Goal: Task Accomplishment & Management: Complete application form

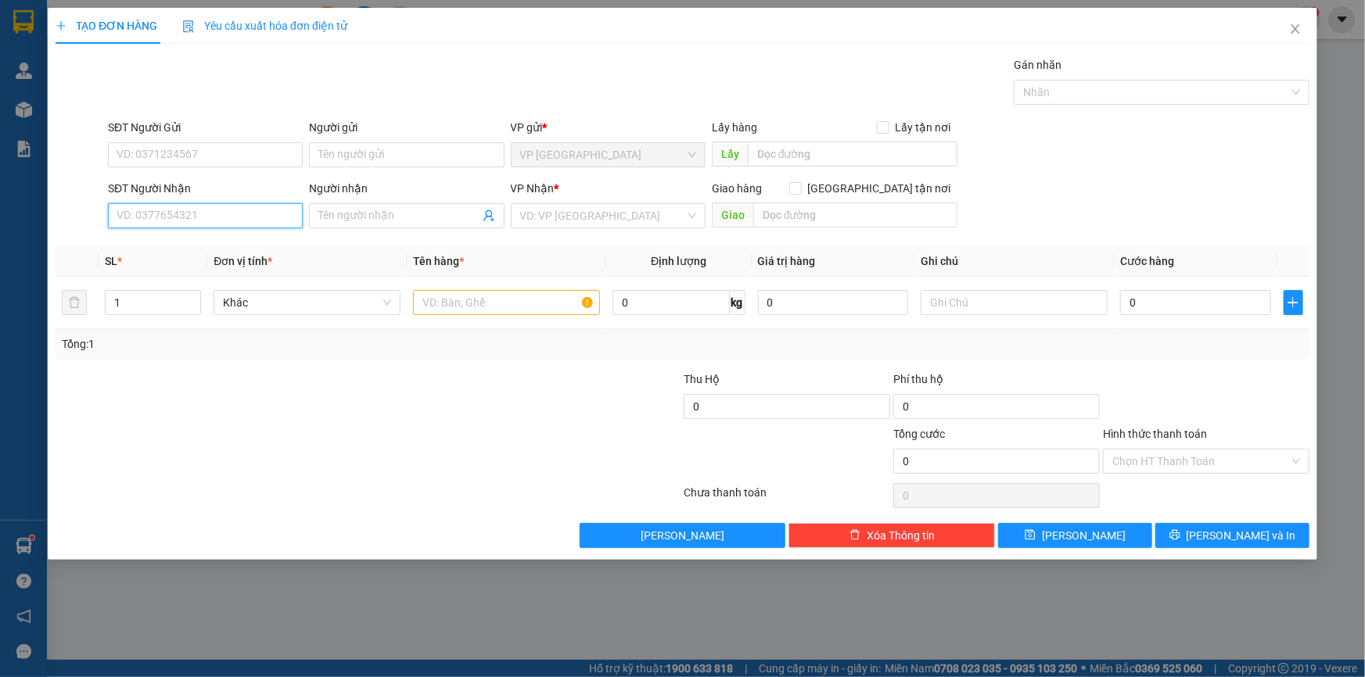
click at [209, 220] on input "SĐT Người Nhận" at bounding box center [205, 215] width 195 height 25
type input "0706901105"
click at [199, 245] on div "0706901105 - TÝ DECAL" at bounding box center [205, 247] width 176 height 17
type input "TÝ DECAL"
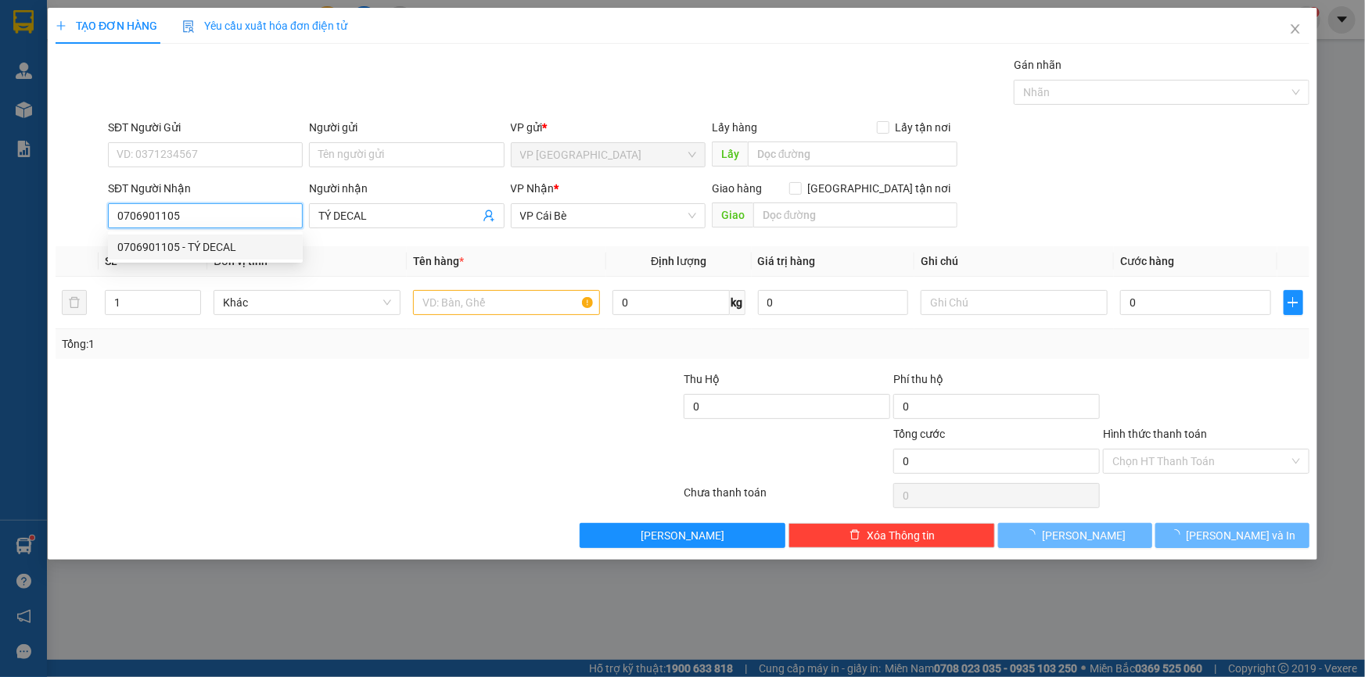
type input "30.000"
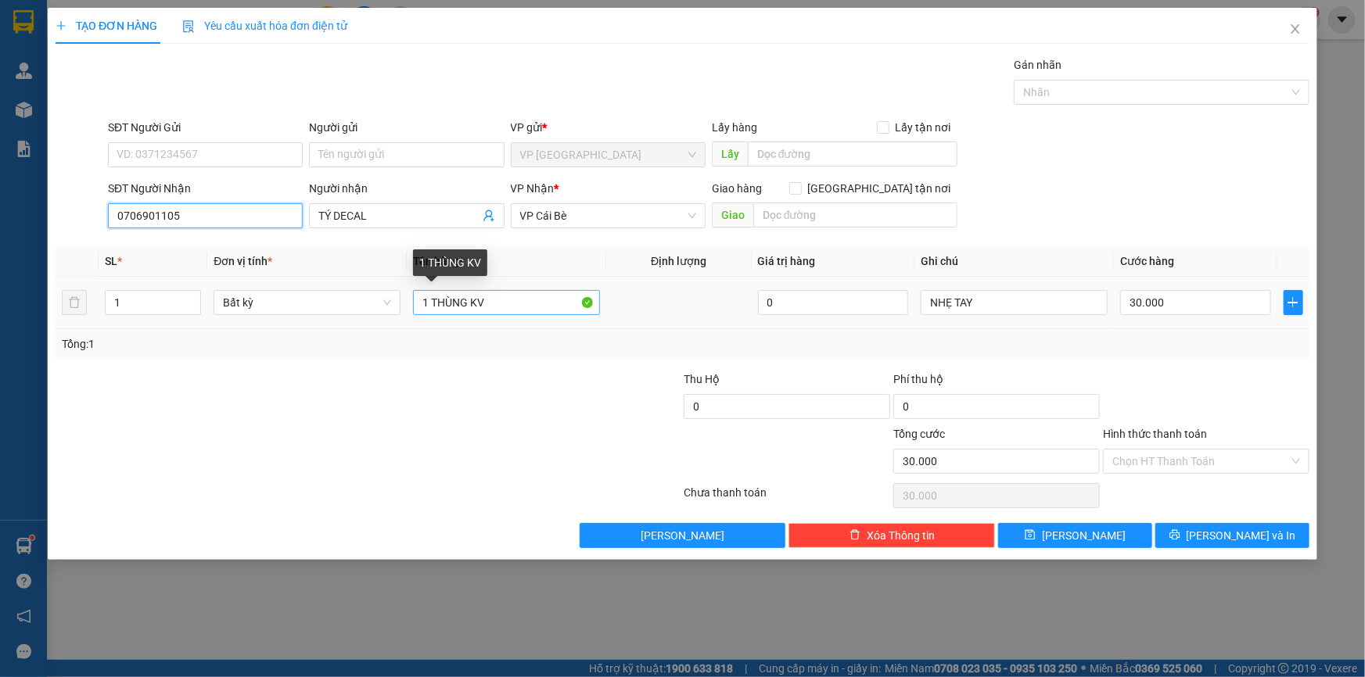
type input "0706901105"
click at [499, 301] on input "1 THÙNG KV" at bounding box center [506, 302] width 187 height 25
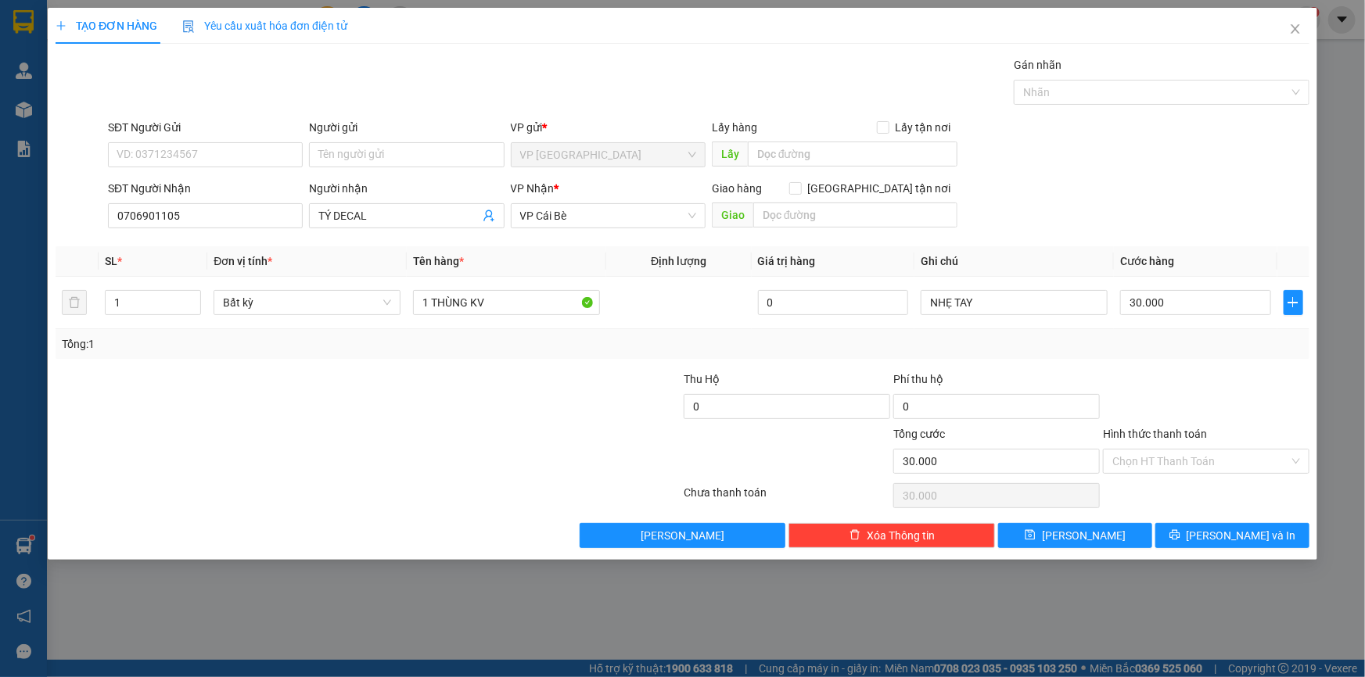
drag, startPoint x: 1164, startPoint y: 379, endPoint x: 1138, endPoint y: 305, distance: 77.9
click at [1164, 378] on div at bounding box center [1207, 398] width 210 height 55
click at [1138, 304] on input "30.000" at bounding box center [1195, 302] width 151 height 25
click at [1170, 365] on div "Transit Pickup Surcharge Ids Transit Deliver Surcharge Ids Transit Deliver Surc…" at bounding box center [683, 302] width 1254 height 492
click at [1159, 359] on div "Transit Pickup Surcharge Ids Transit Deliver Surcharge Ids Transit Deliver Surc…" at bounding box center [683, 302] width 1254 height 492
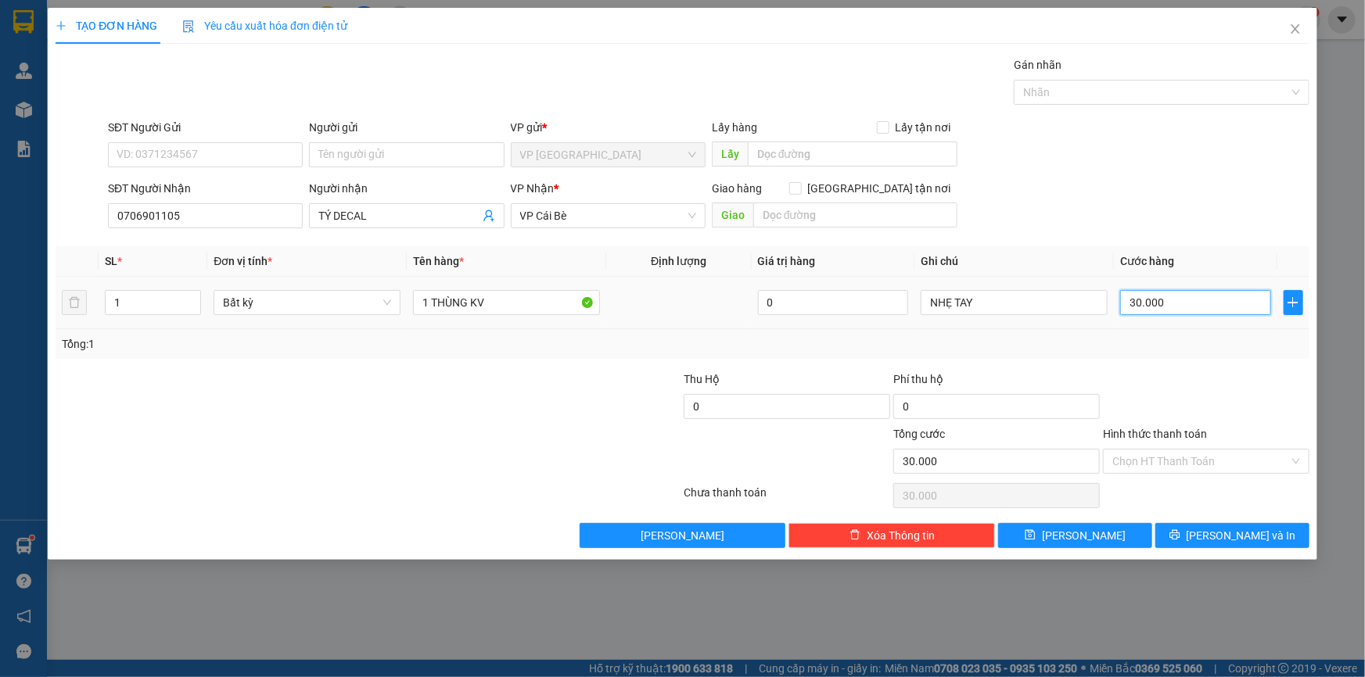
click at [1184, 293] on input "30.000" at bounding box center [1195, 302] width 151 height 25
type input "2"
type input "20"
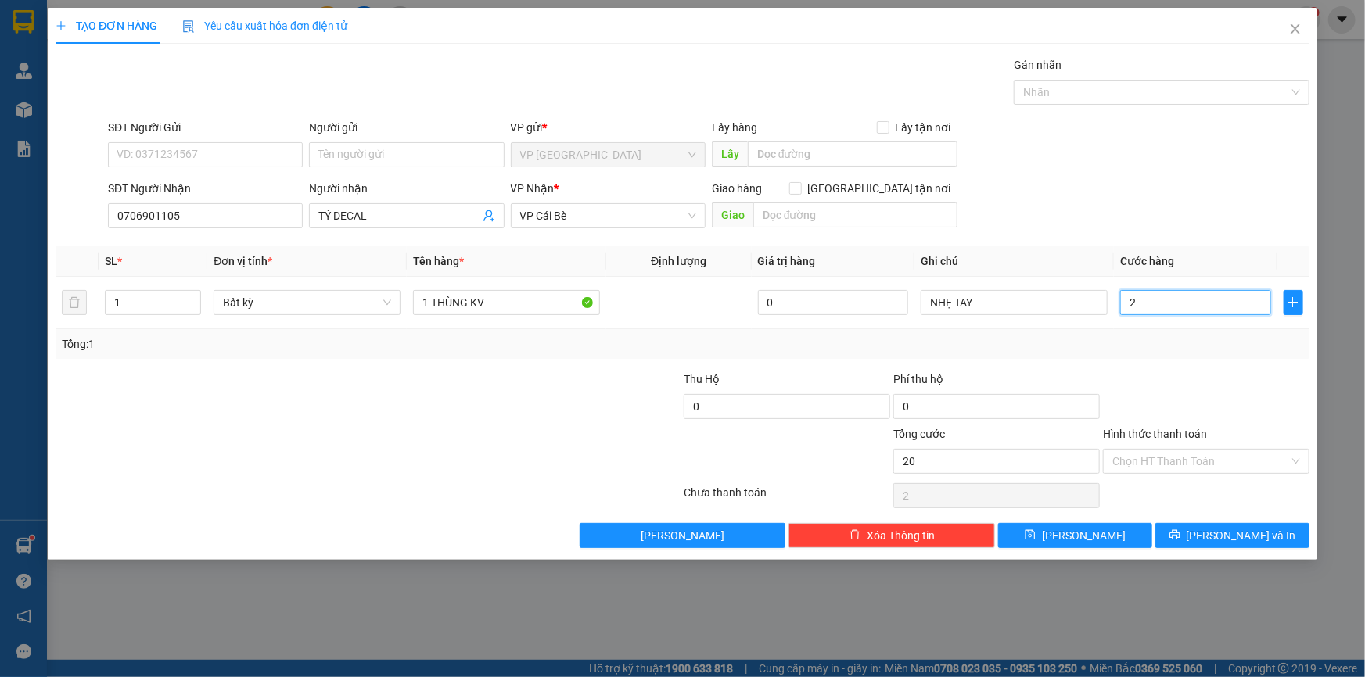
type input "20"
type input "20.000"
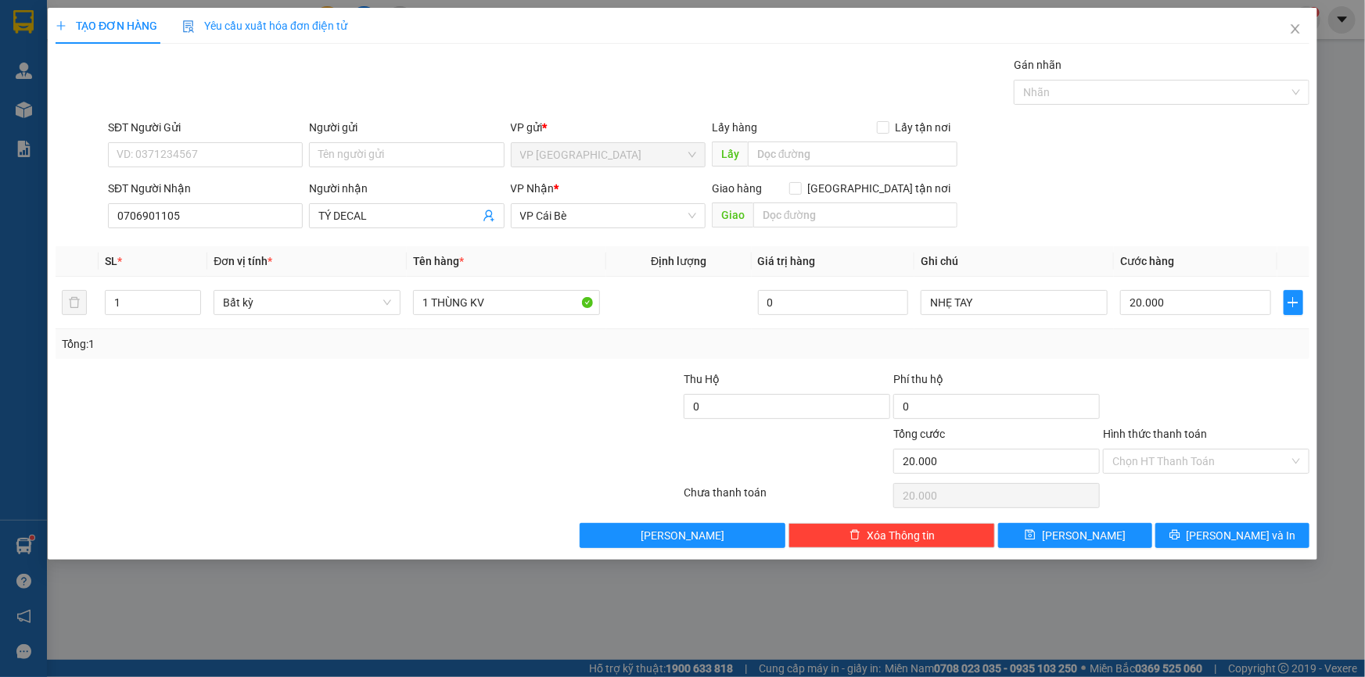
click at [1175, 371] on div at bounding box center [1207, 398] width 210 height 55
click at [1213, 523] on button "[PERSON_NAME] và In" at bounding box center [1232, 535] width 154 height 25
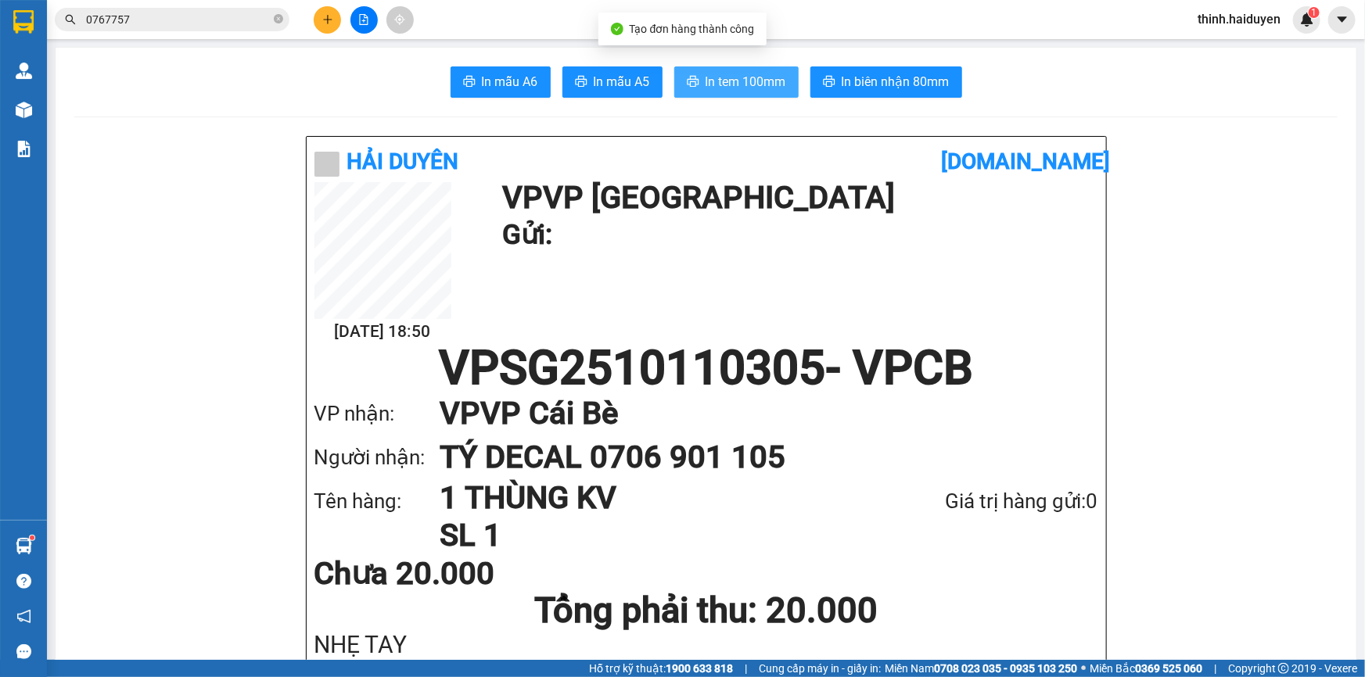
click at [792, 80] on button "In tem 100mm" at bounding box center [736, 81] width 124 height 31
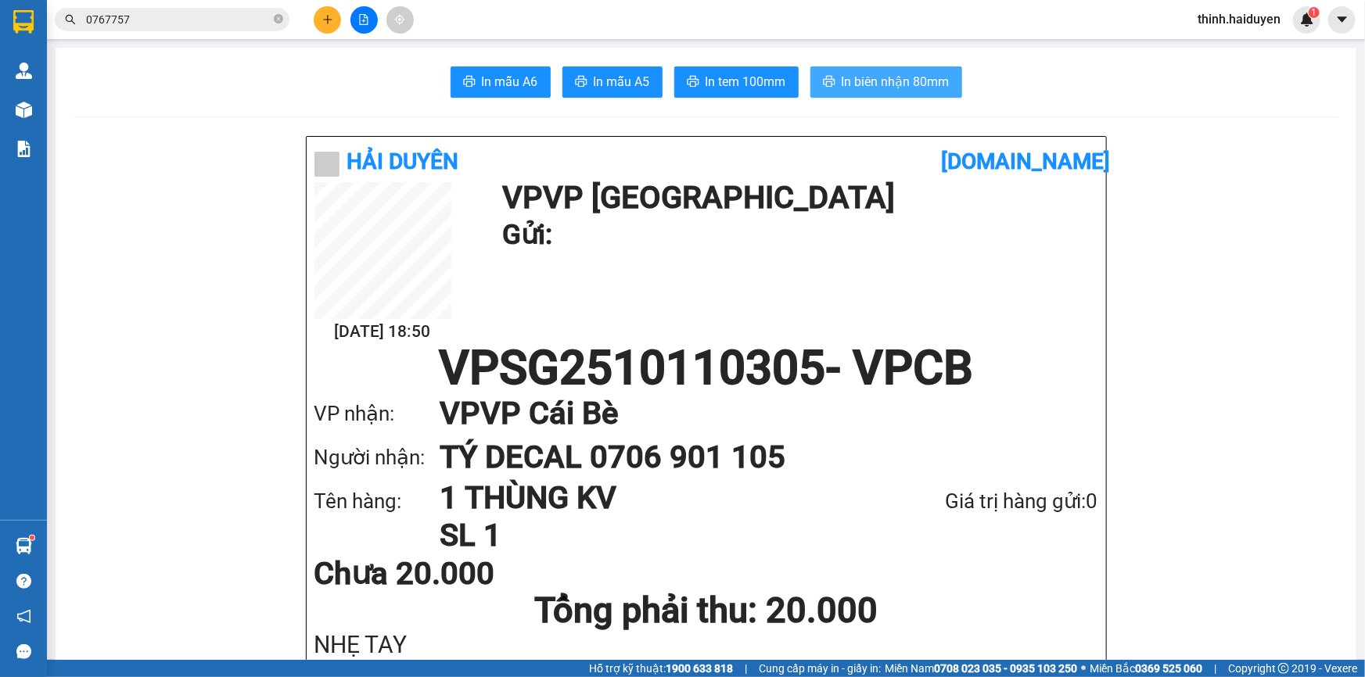
click at [892, 84] on span "In biên nhận 80mm" at bounding box center [896, 82] width 108 height 20
click at [192, 13] on input "0767757" at bounding box center [178, 19] width 185 height 17
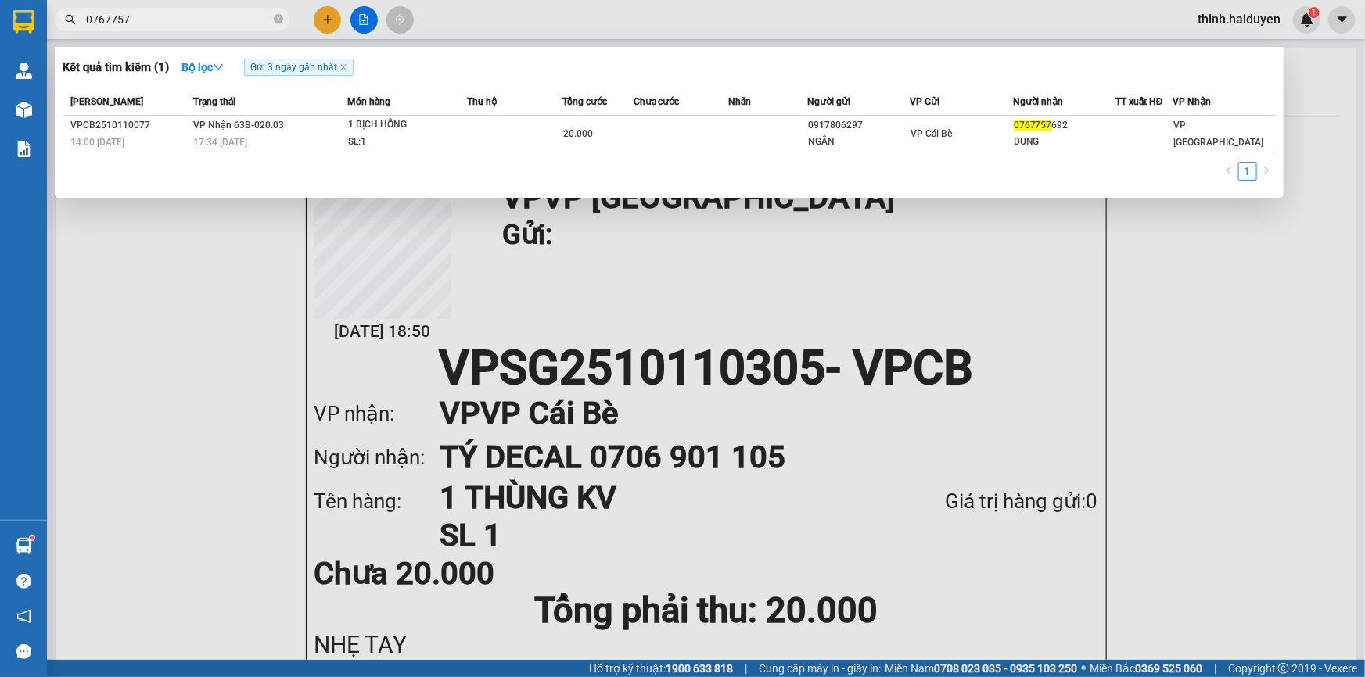
click at [192, 13] on input "0767757" at bounding box center [178, 19] width 185 height 17
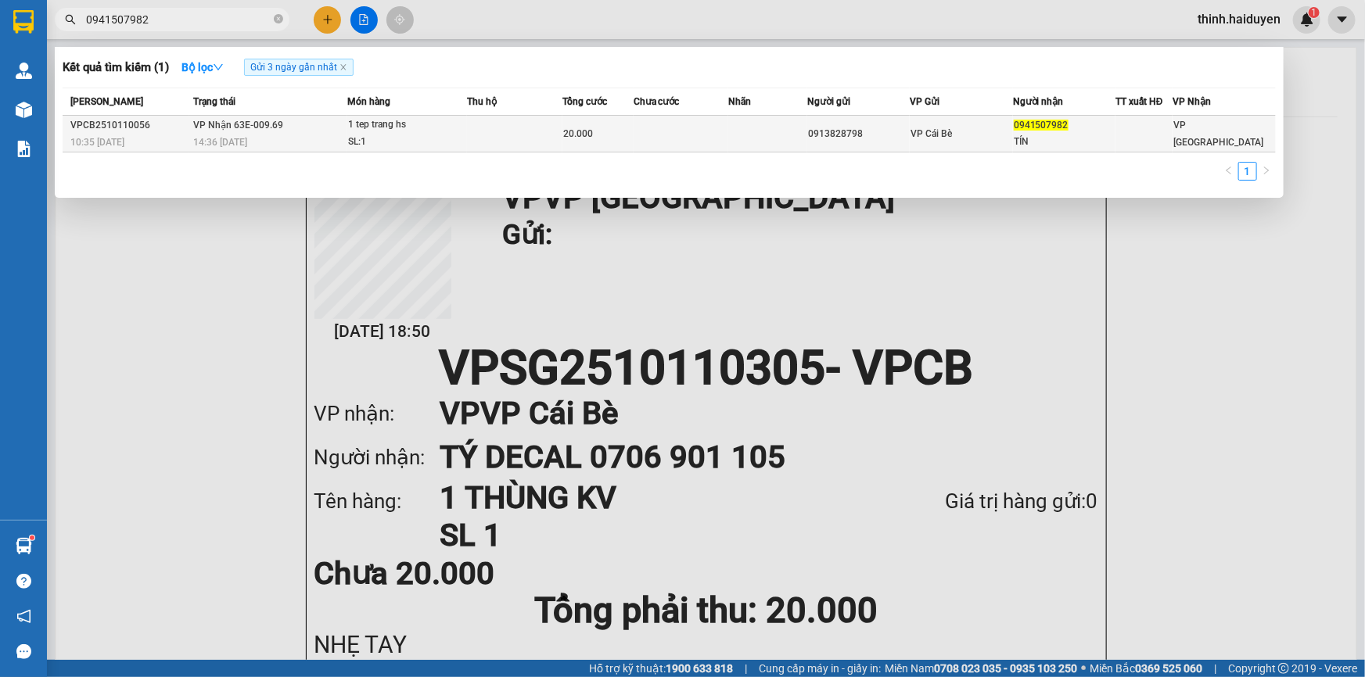
type input "0941507982"
click at [630, 149] on td "20.000" at bounding box center [597, 134] width 71 height 37
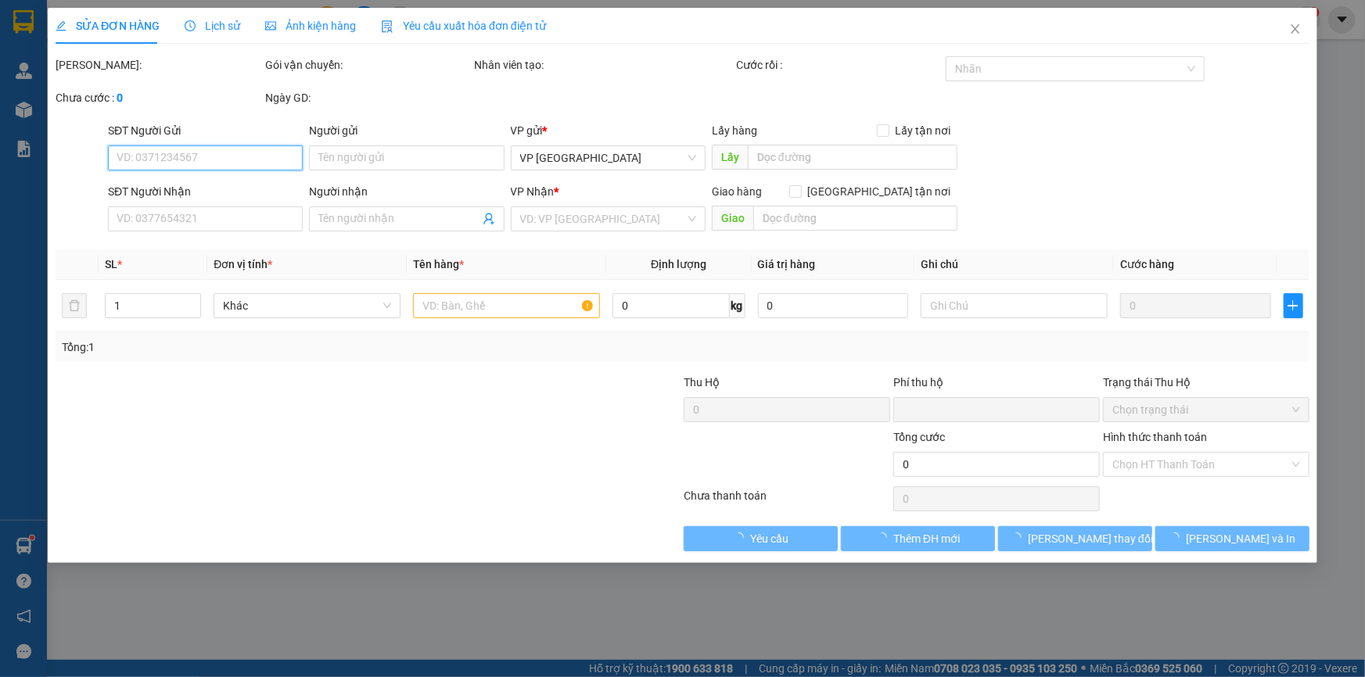
type input "0913828798"
type input "0941507982"
type input "TÍN"
type input "0"
type input "20.000"
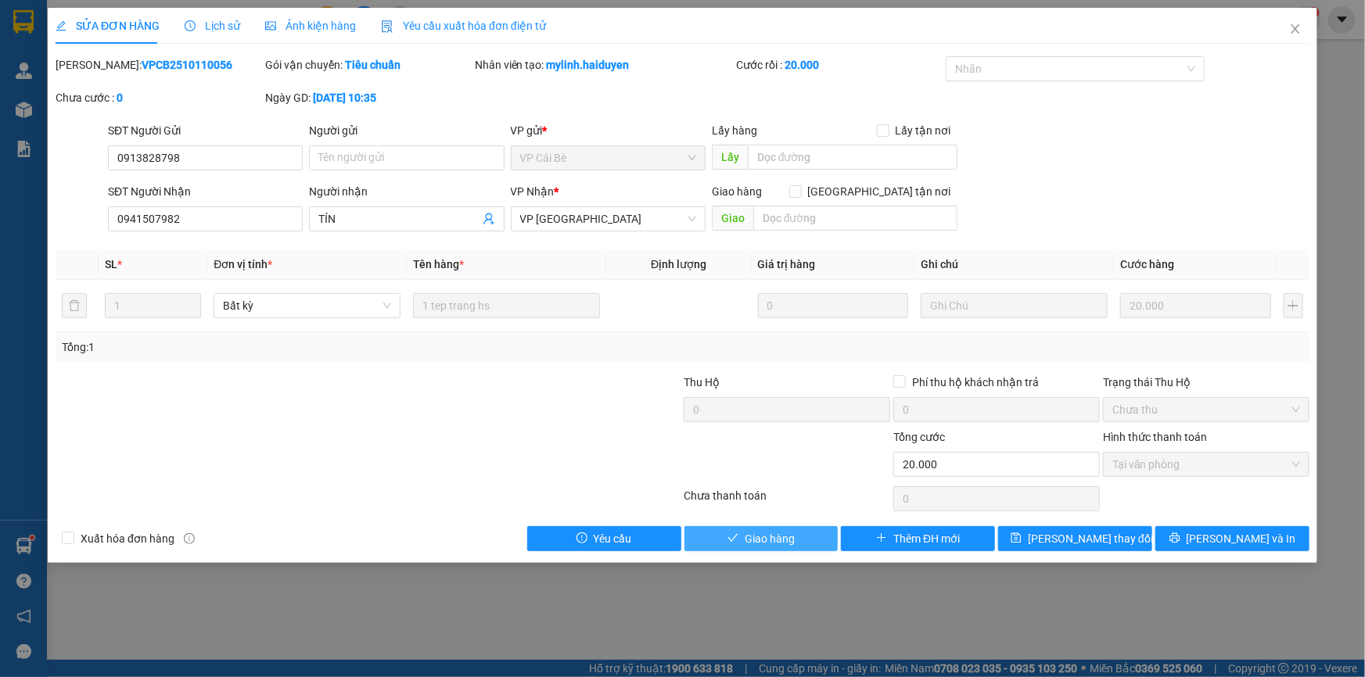
click at [778, 545] on span "Giao hàng" at bounding box center [770, 538] width 50 height 17
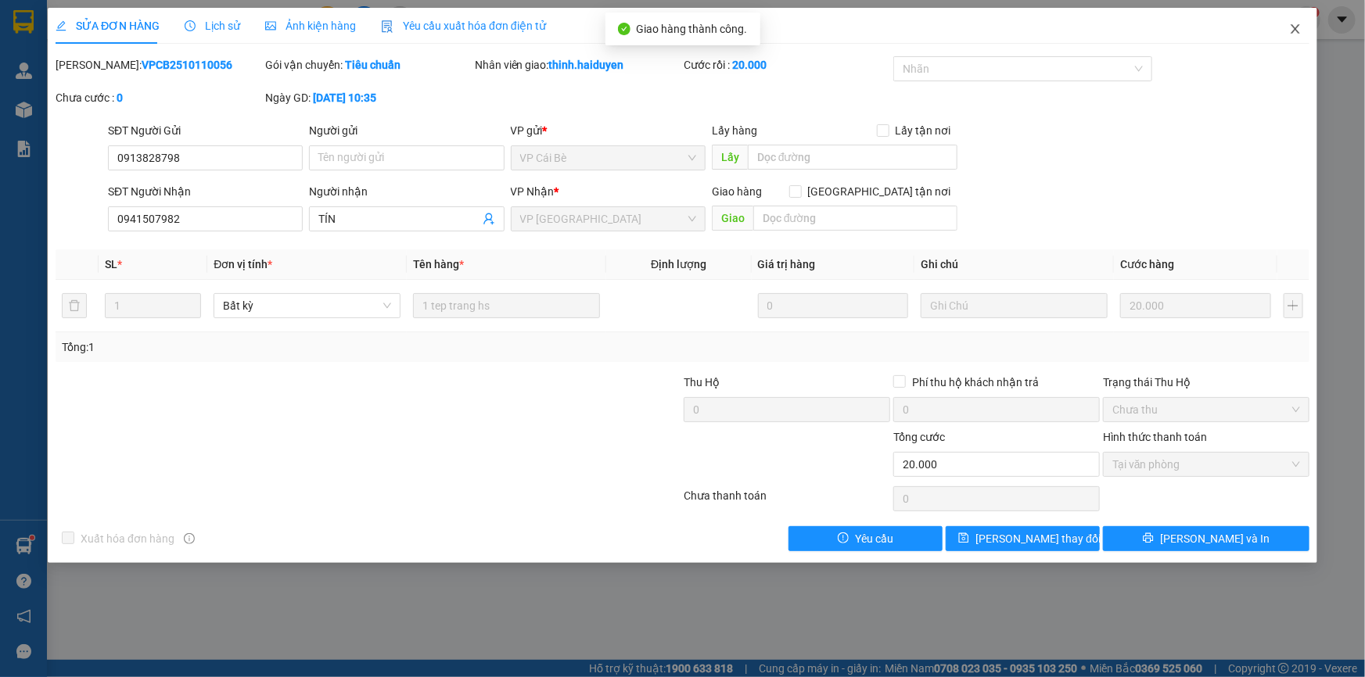
click at [1292, 34] on icon "close" at bounding box center [1295, 28] width 9 height 9
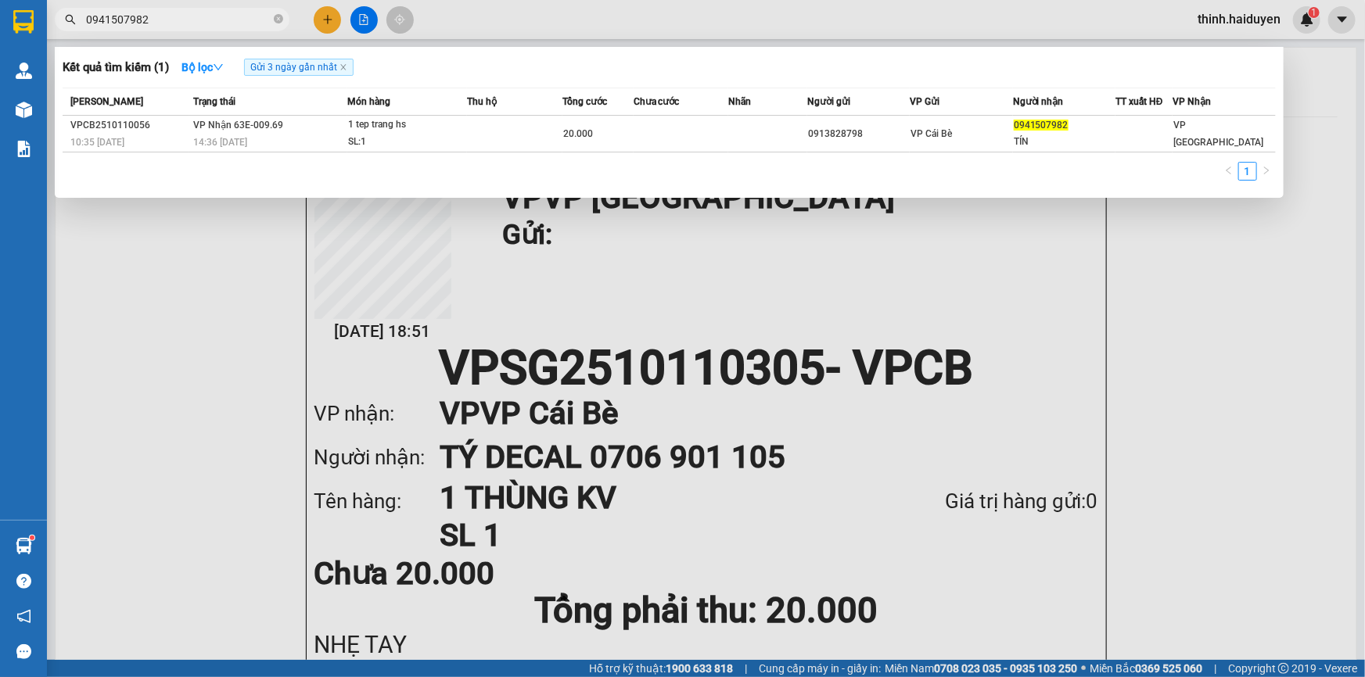
click at [192, 15] on input "0941507982" at bounding box center [178, 19] width 185 height 17
type input "0967322"
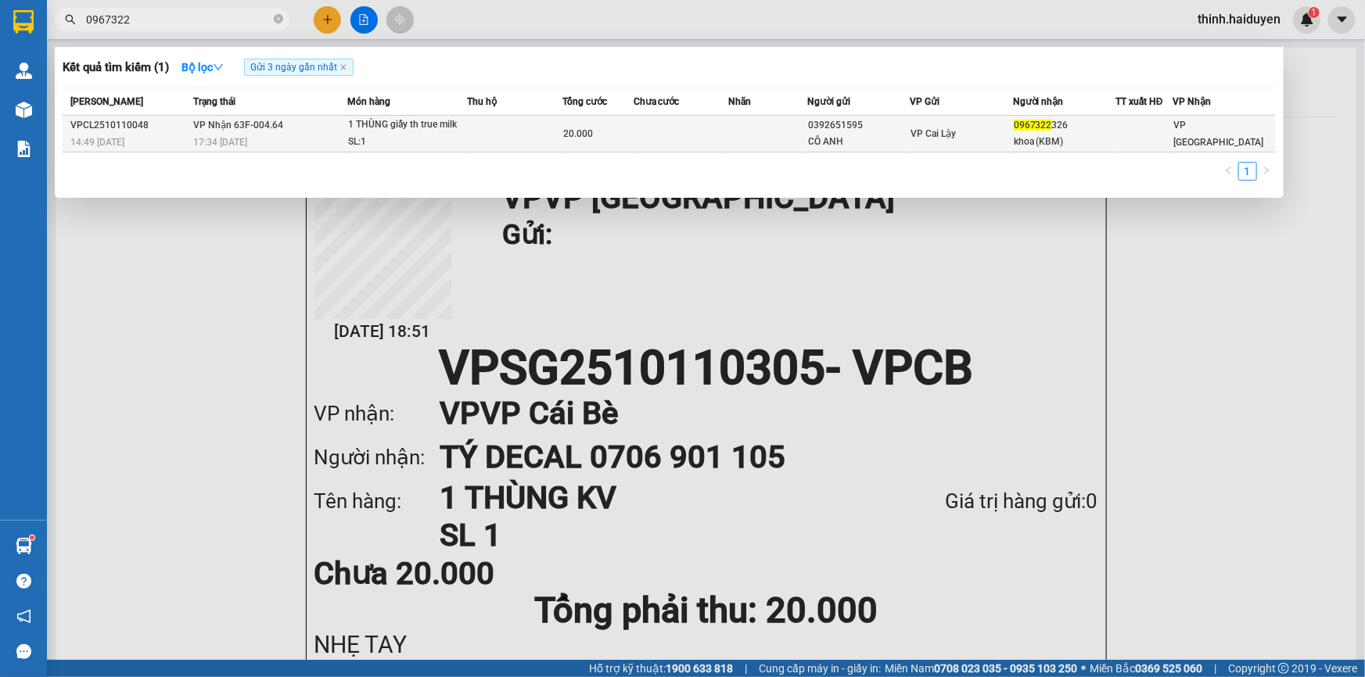
drag, startPoint x: 516, startPoint y: 169, endPoint x: 516, endPoint y: 133, distance: 36.0
click at [516, 166] on div "1" at bounding box center [669, 176] width 1213 height 28
click at [516, 133] on td at bounding box center [514, 134] width 95 height 37
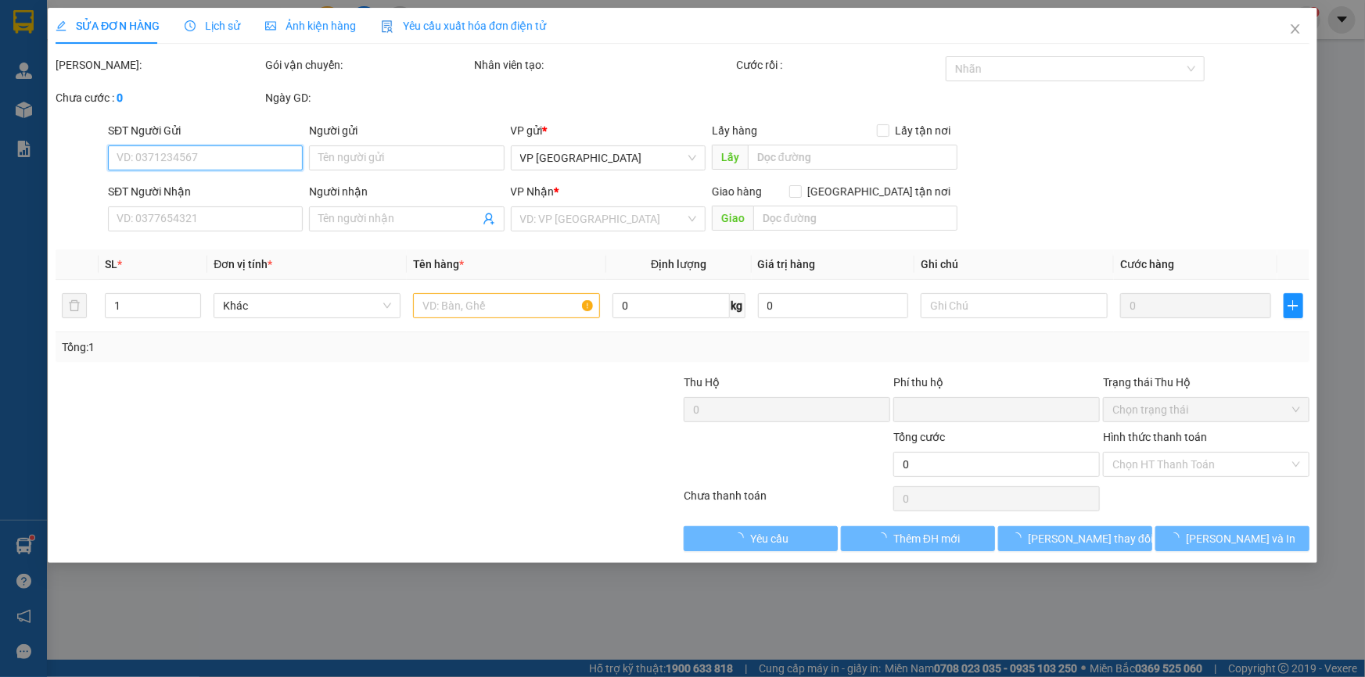
type input "0392651595"
type input "CÔ ANH"
type input "0967322326"
type input "khoa (KBM)"
type input "0"
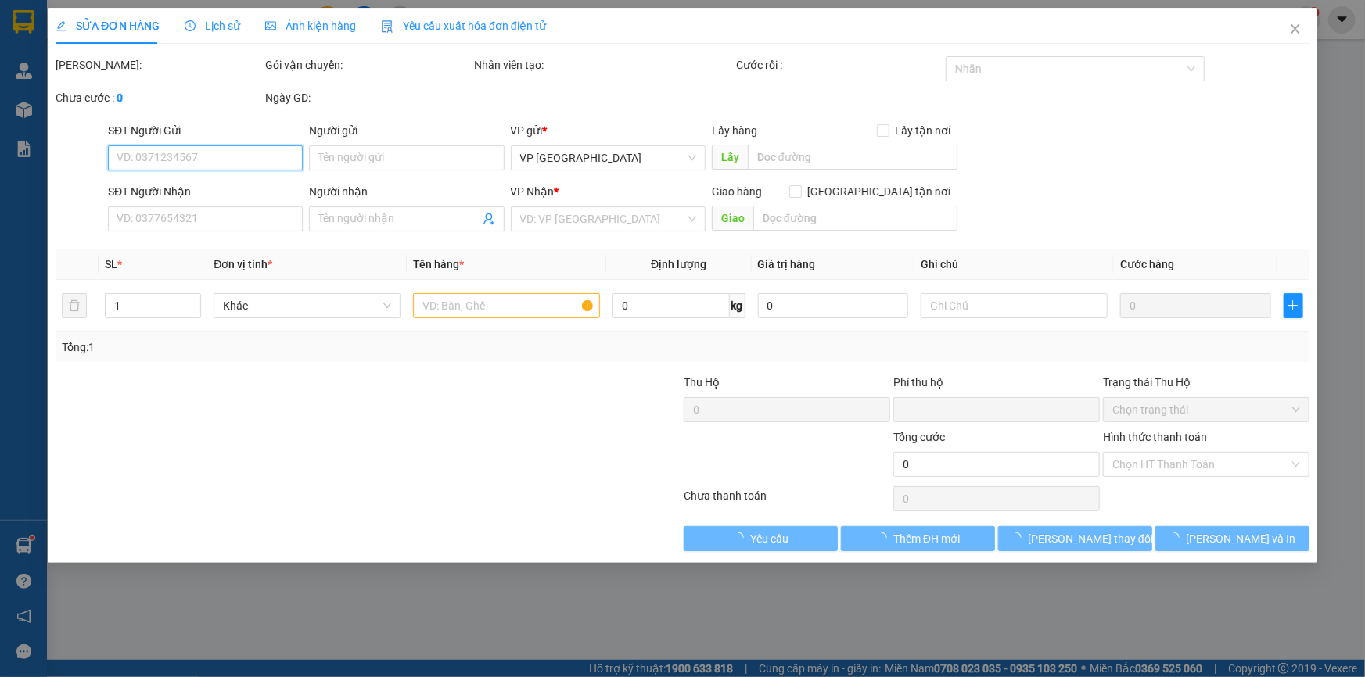
type input "20.000"
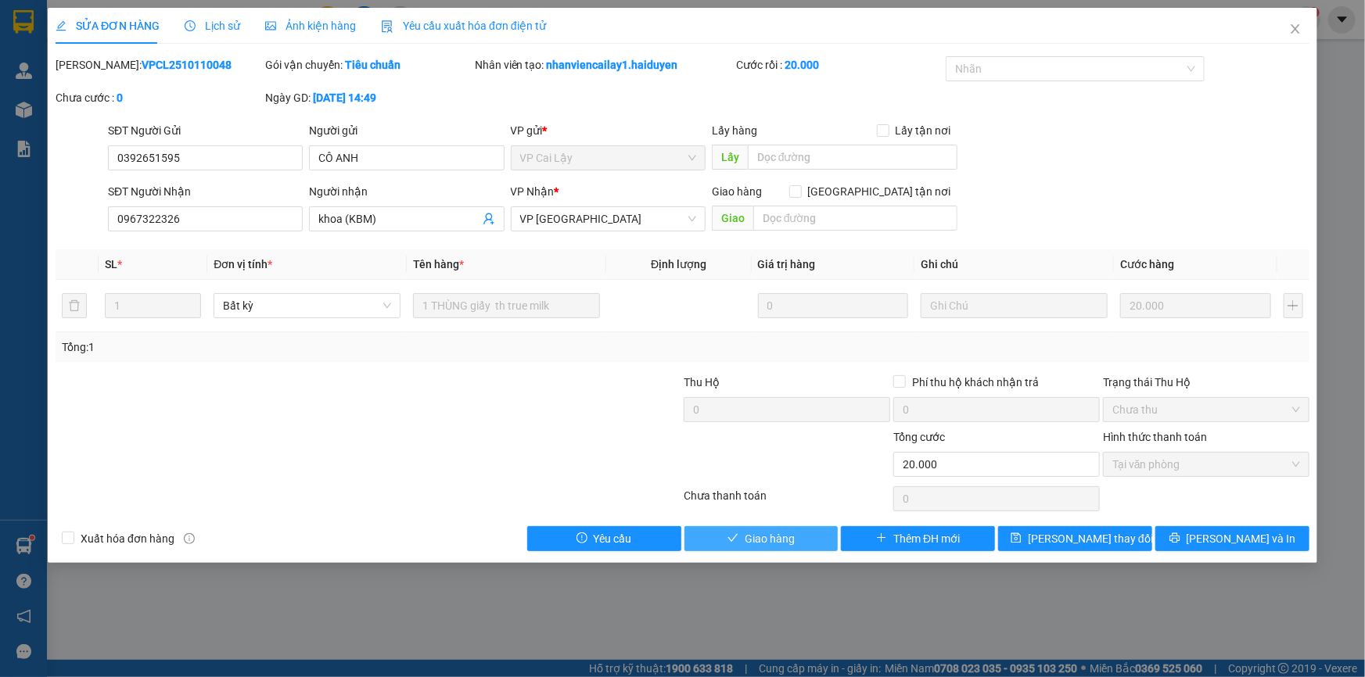
click at [797, 537] on button "Giao hàng" at bounding box center [762, 538] width 154 height 25
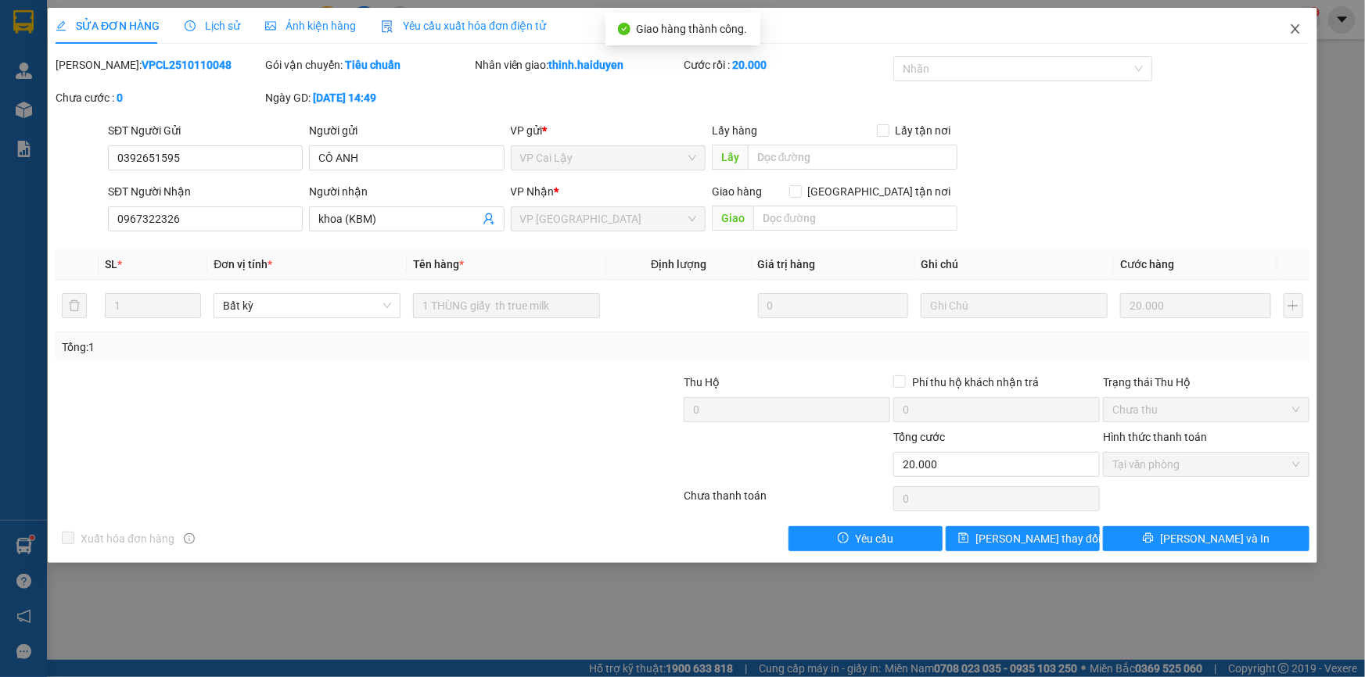
click at [1305, 31] on span "Close" at bounding box center [1296, 30] width 44 height 44
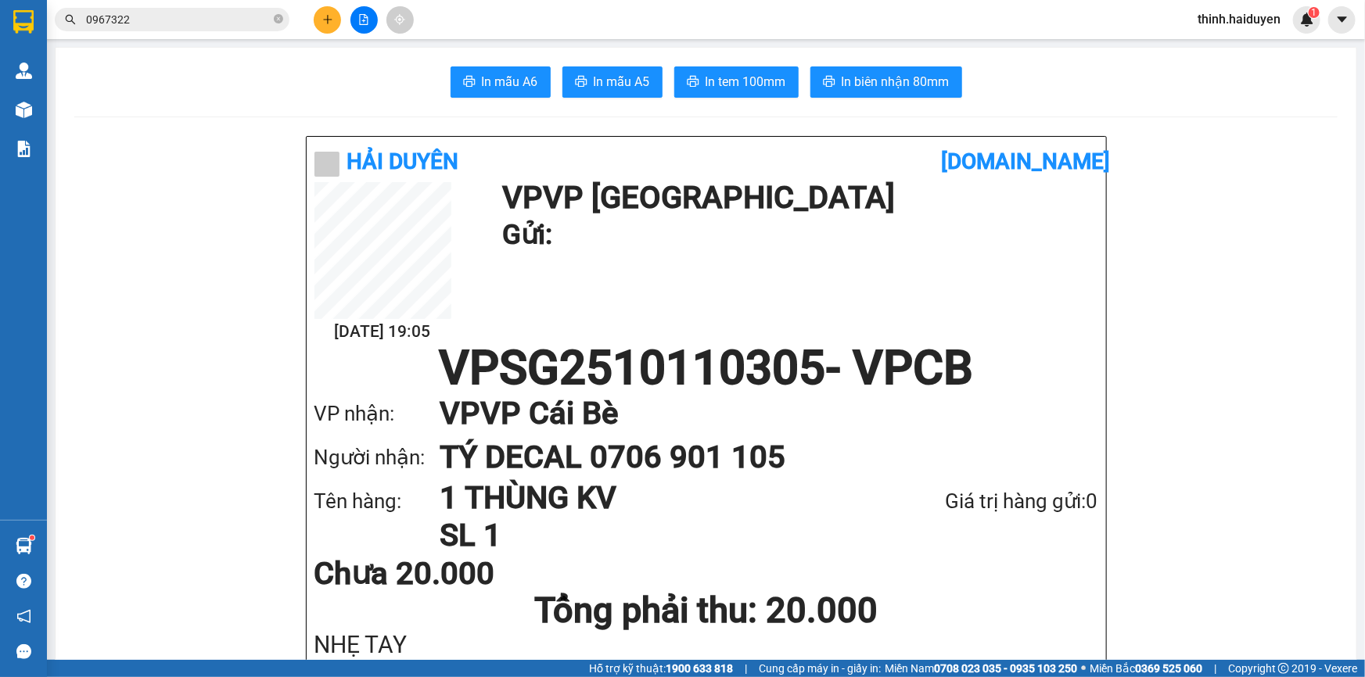
click at [359, 23] on icon "file-add" at bounding box center [363, 19] width 11 height 11
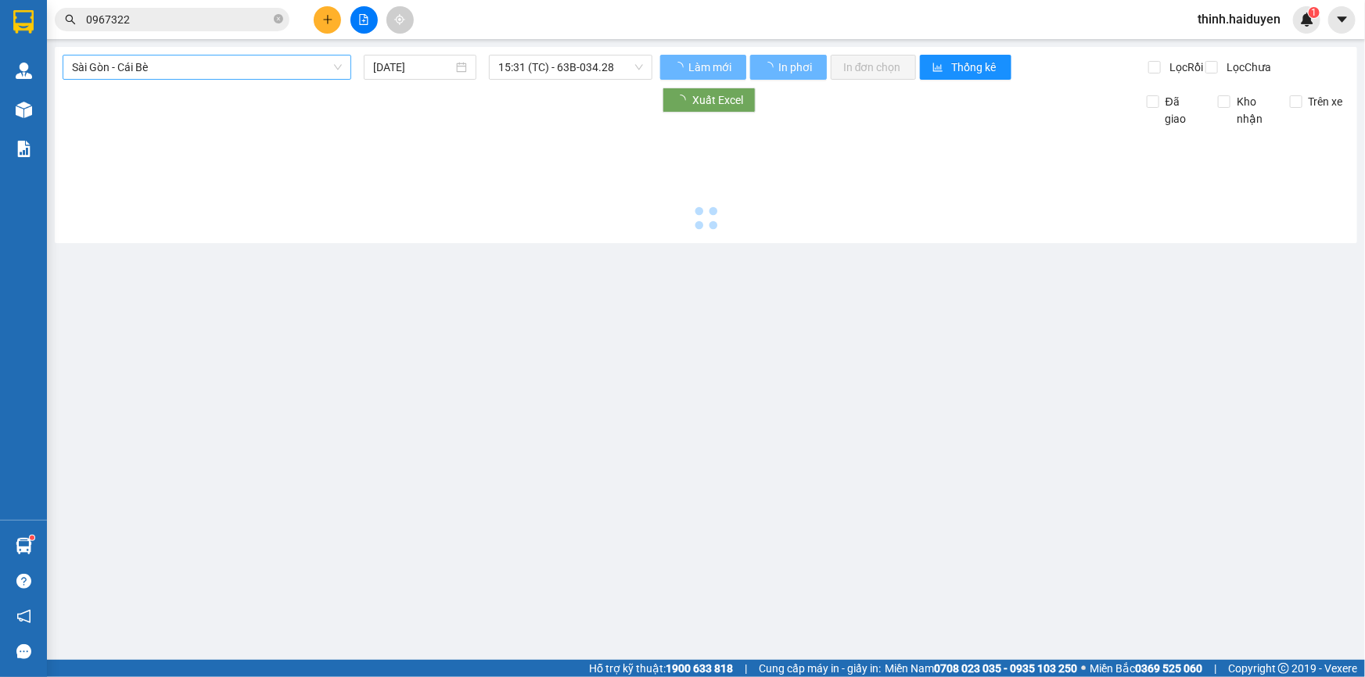
click at [192, 67] on span "Sài Gòn - Cái Bè" at bounding box center [207, 67] width 270 height 23
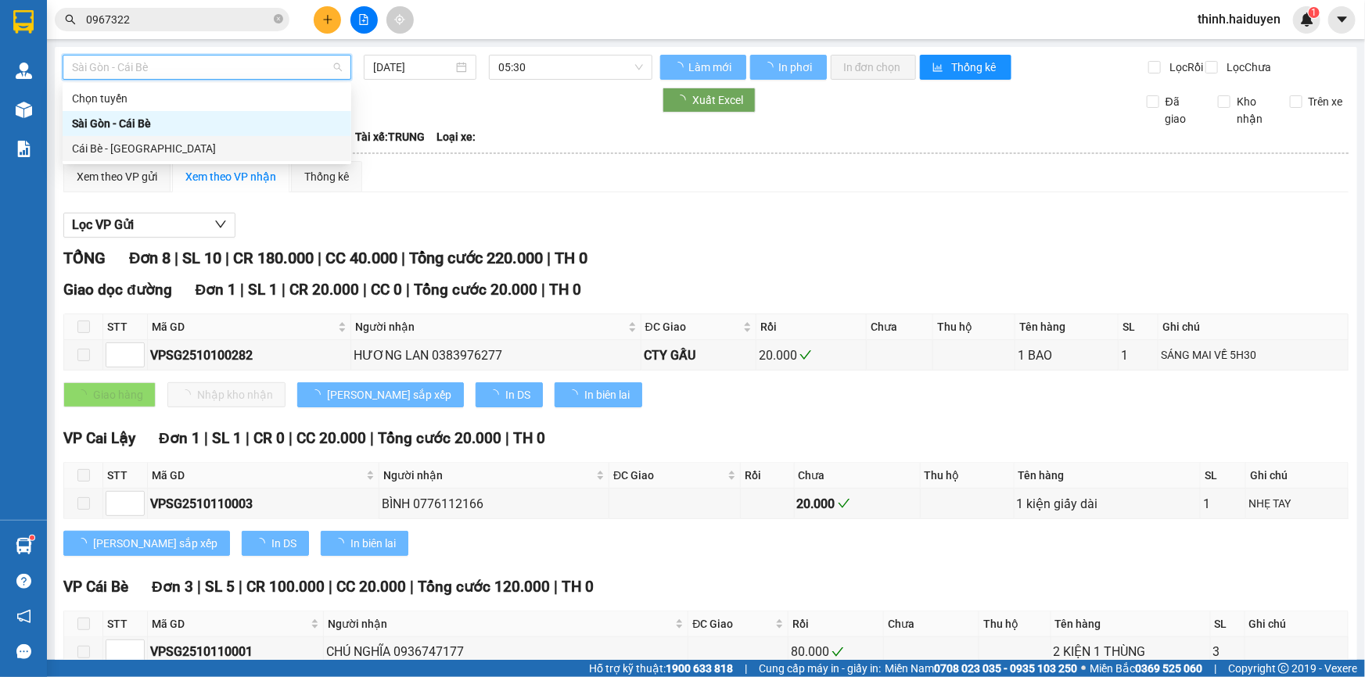
drag, startPoint x: 141, startPoint y: 156, endPoint x: 237, endPoint y: 124, distance: 101.4
click at [138, 156] on div "Cái Bè - [GEOGRAPHIC_DATA]" at bounding box center [207, 148] width 270 height 17
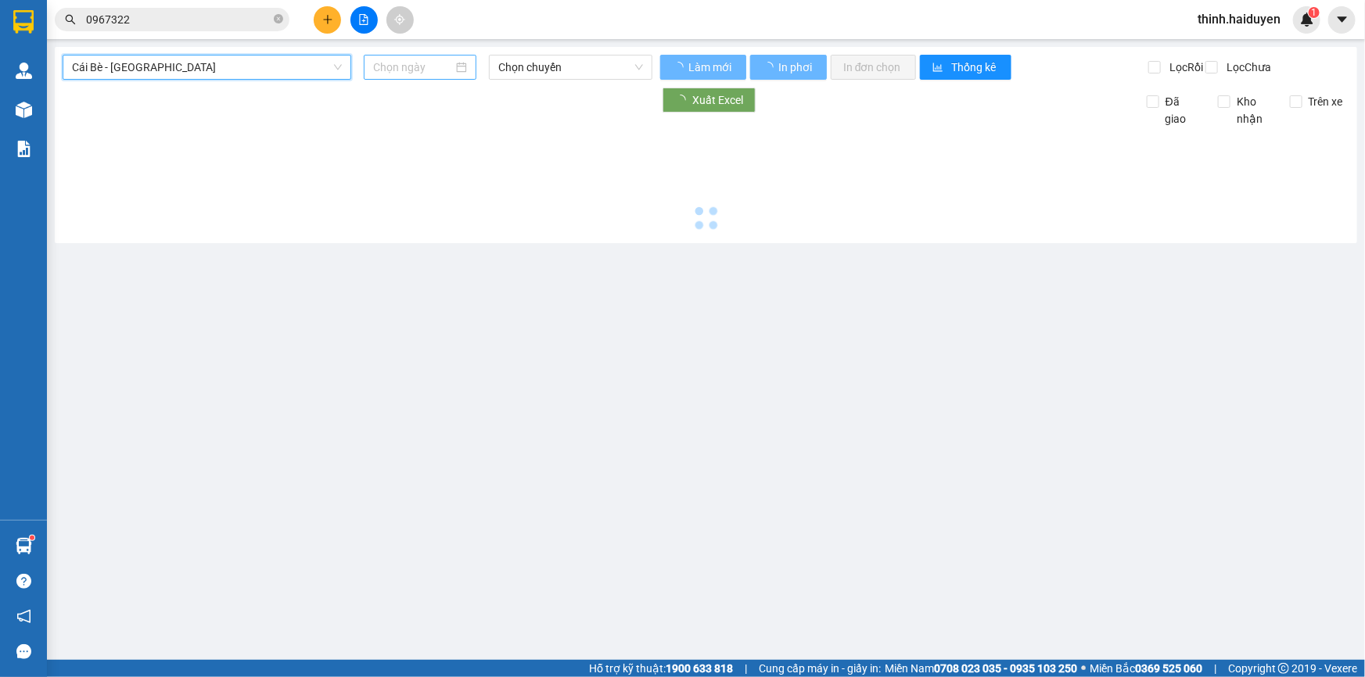
type input "[DATE]"
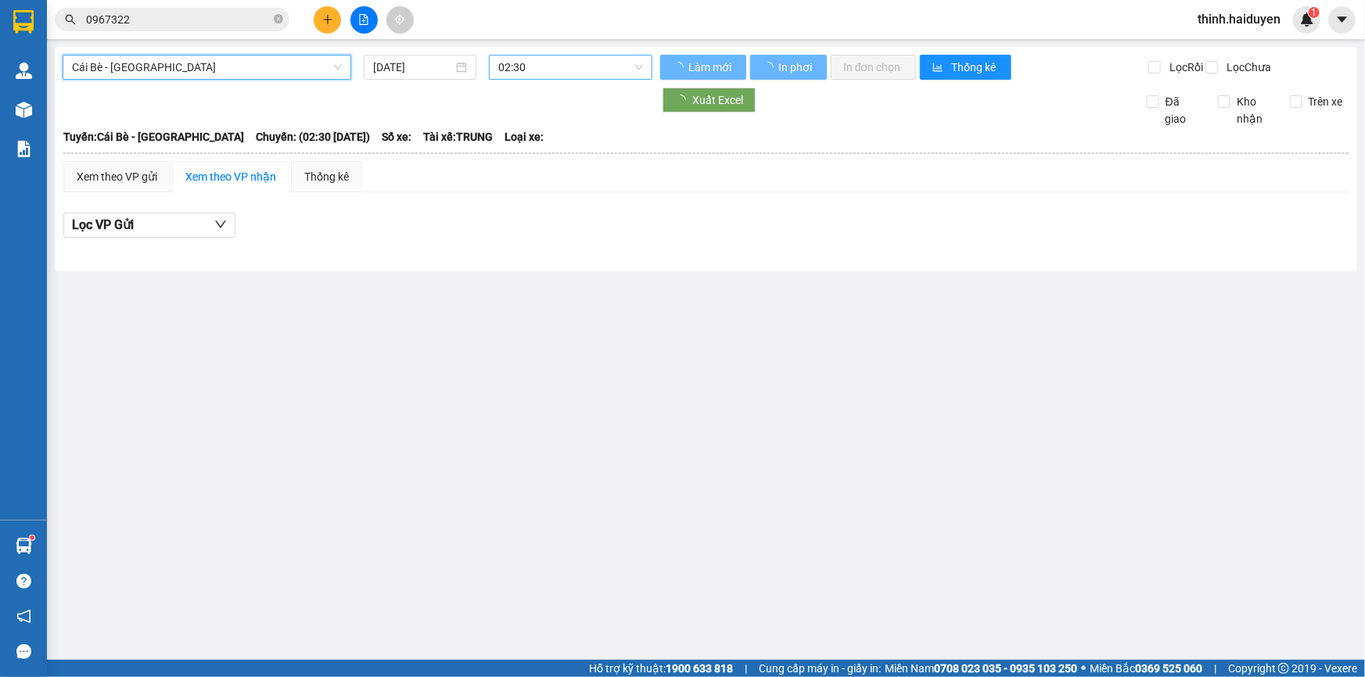
click at [503, 62] on span "02:30" at bounding box center [570, 67] width 145 height 23
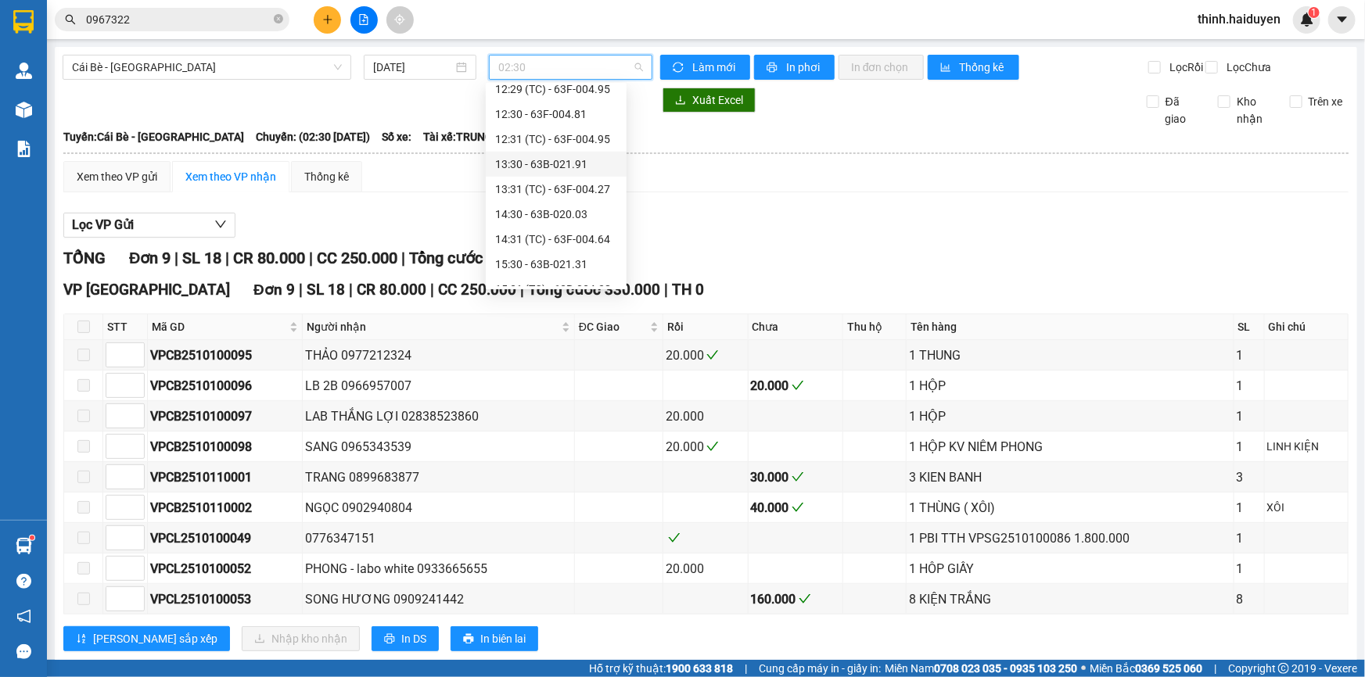
scroll to position [550, 0]
click at [532, 201] on div "15:30 - 63B-021.31" at bounding box center [556, 199] width 122 height 17
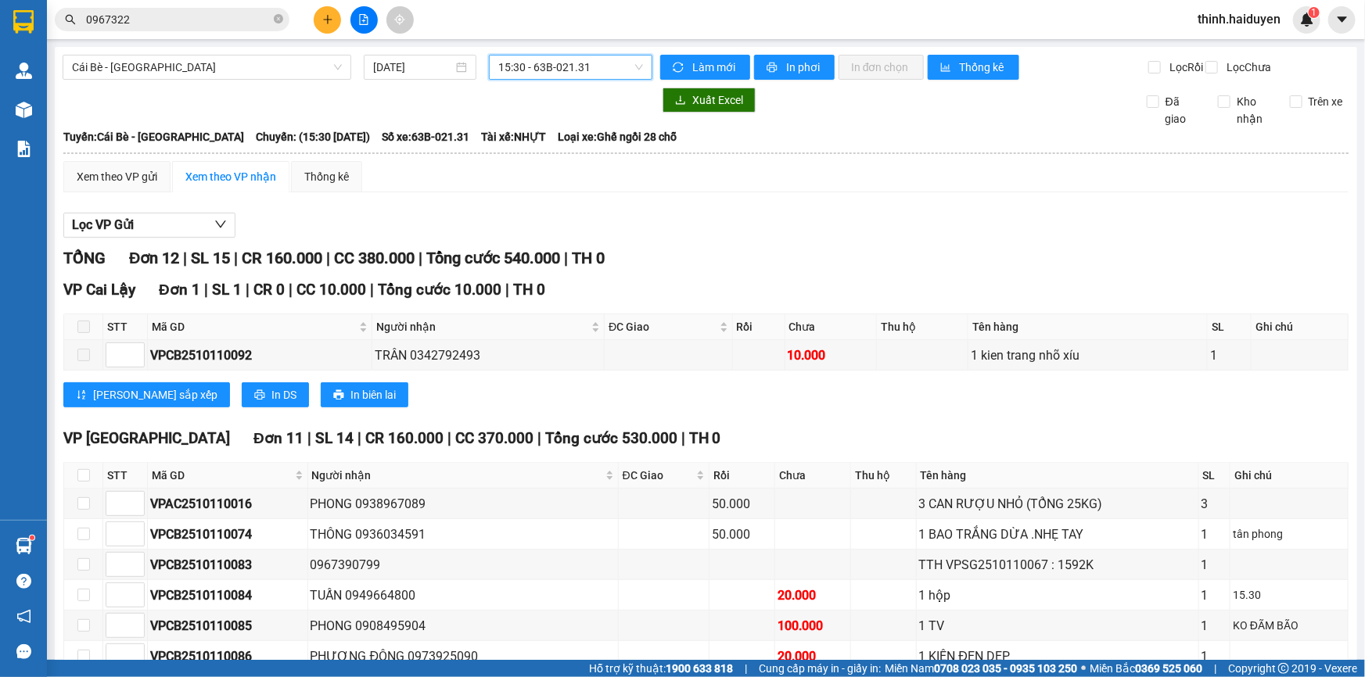
click at [528, 67] on span "15:30 - 63B-021.31" at bounding box center [570, 67] width 145 height 23
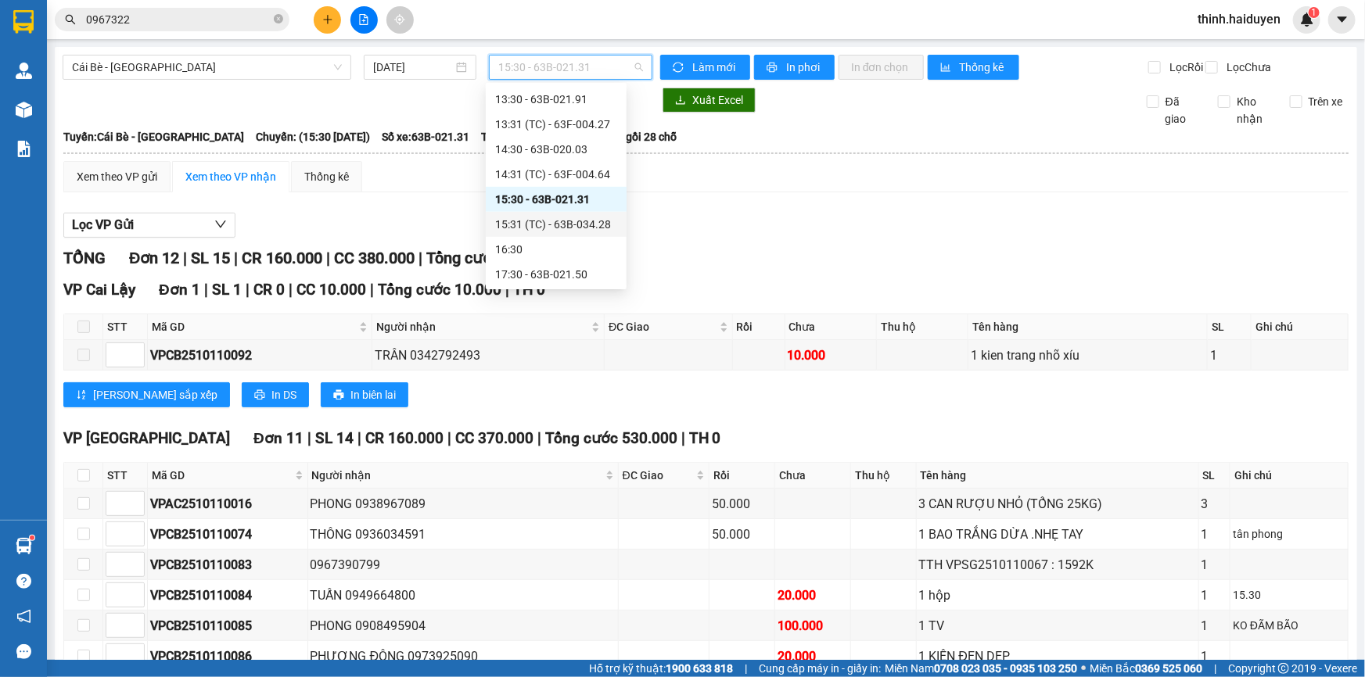
click at [526, 225] on div "15:31 (TC) - 63B-034.28" at bounding box center [556, 224] width 122 height 17
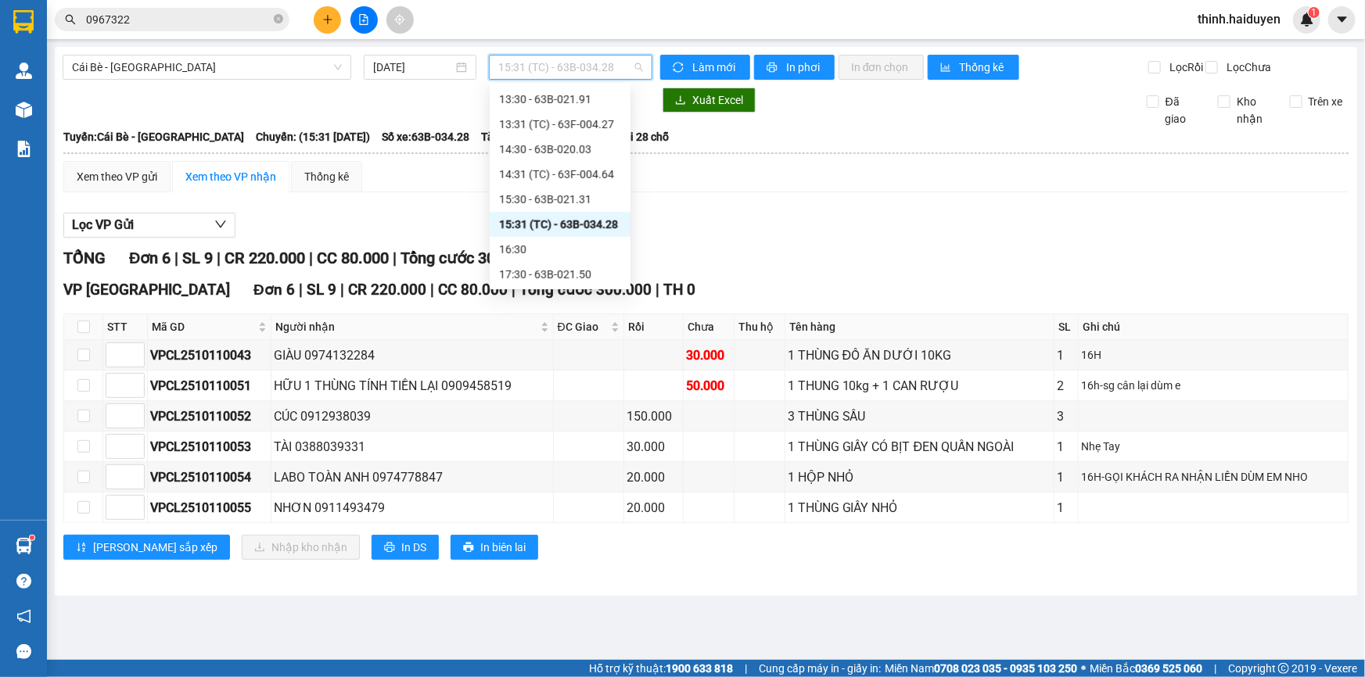
drag, startPoint x: 523, startPoint y: 66, endPoint x: 523, endPoint y: 186, distance: 119.7
click at [523, 66] on span "15:31 (TC) - 63B-034.28" at bounding box center [570, 67] width 145 height 23
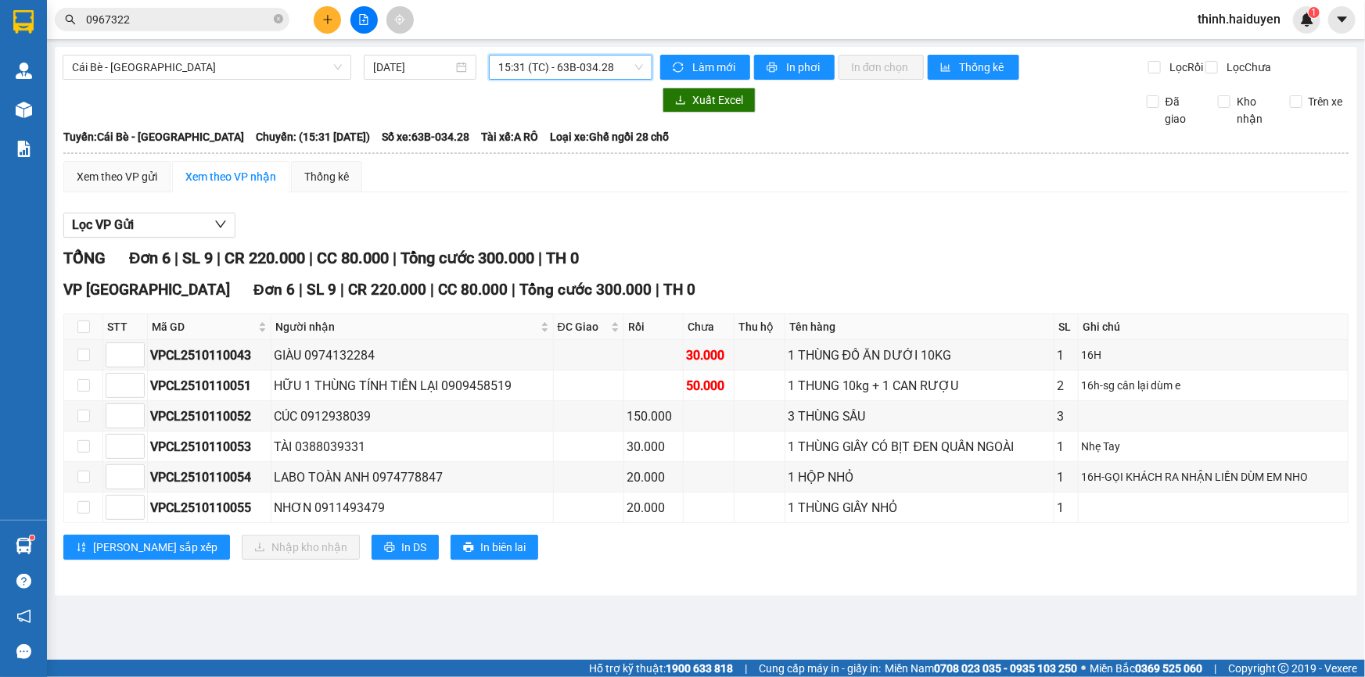
click at [257, 23] on input "0967322" at bounding box center [178, 19] width 185 height 17
click at [256, 23] on input "0967322" at bounding box center [178, 19] width 185 height 17
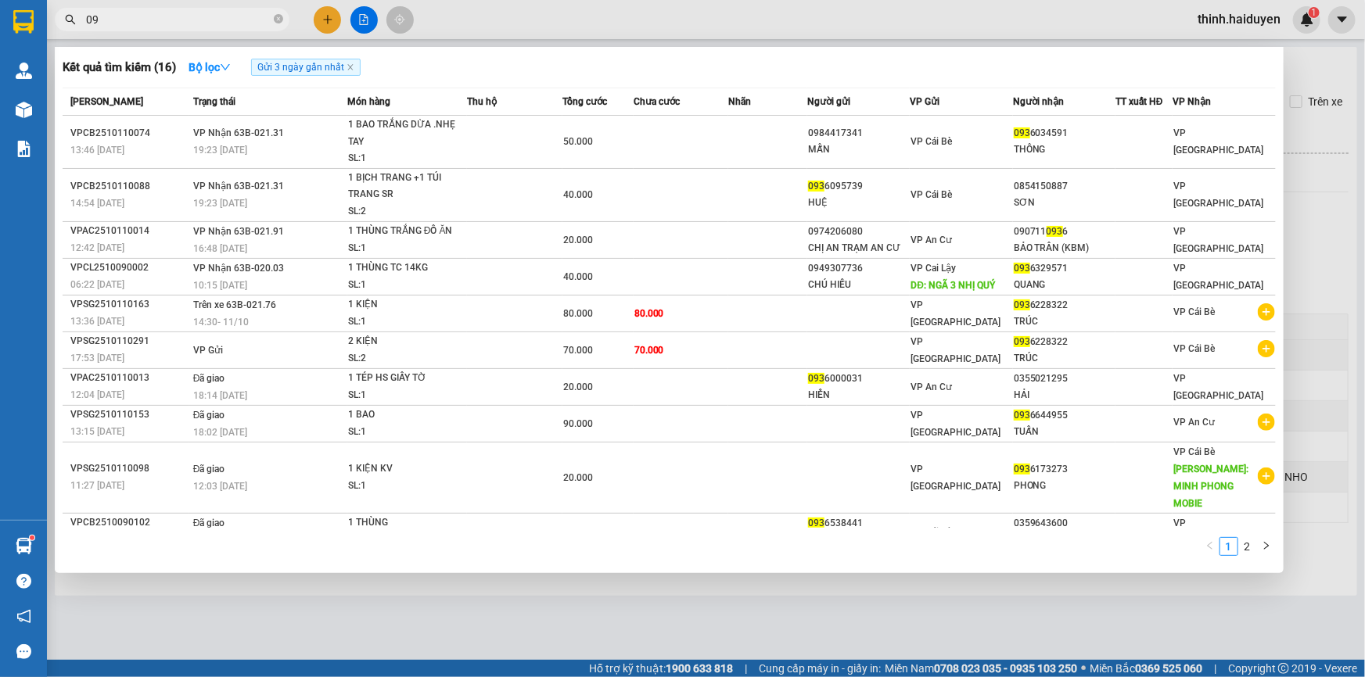
type input "0"
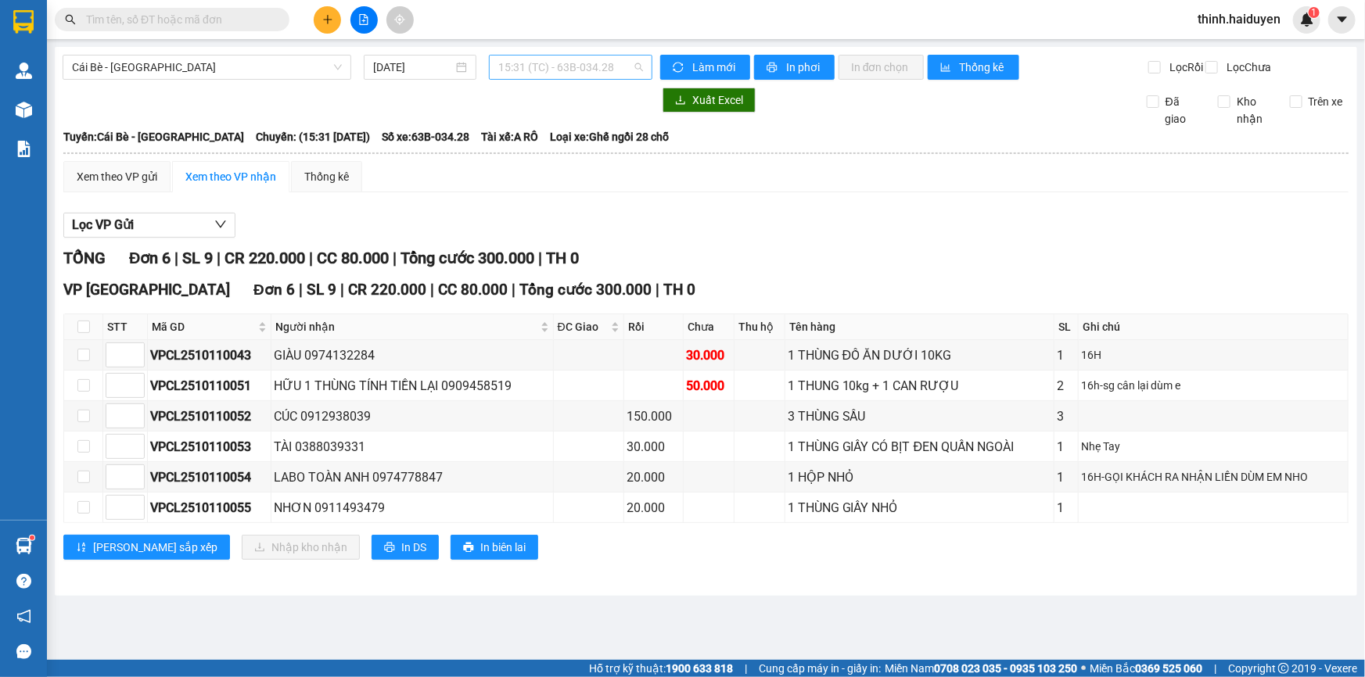
click at [559, 66] on span "15:31 (TC) - 63B-034.28" at bounding box center [570, 67] width 145 height 23
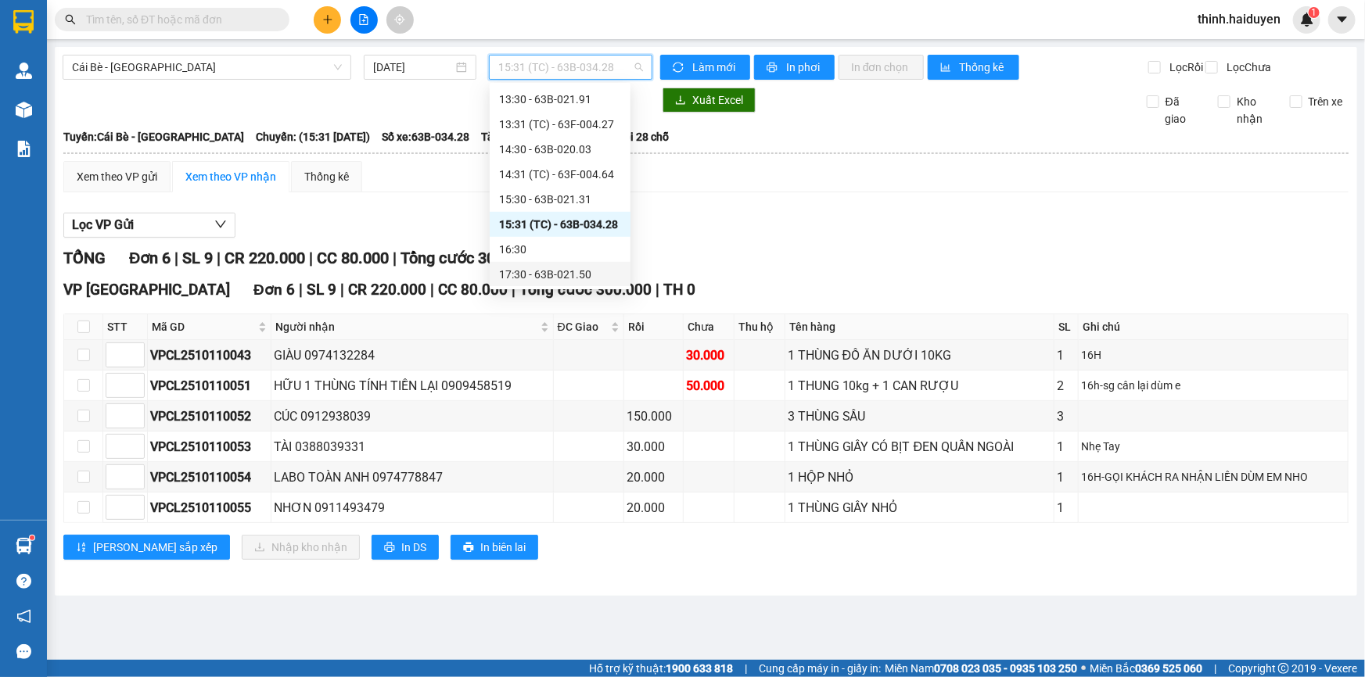
click at [524, 264] on div "17:30 - 63B-021.50" at bounding box center [560, 274] width 141 height 25
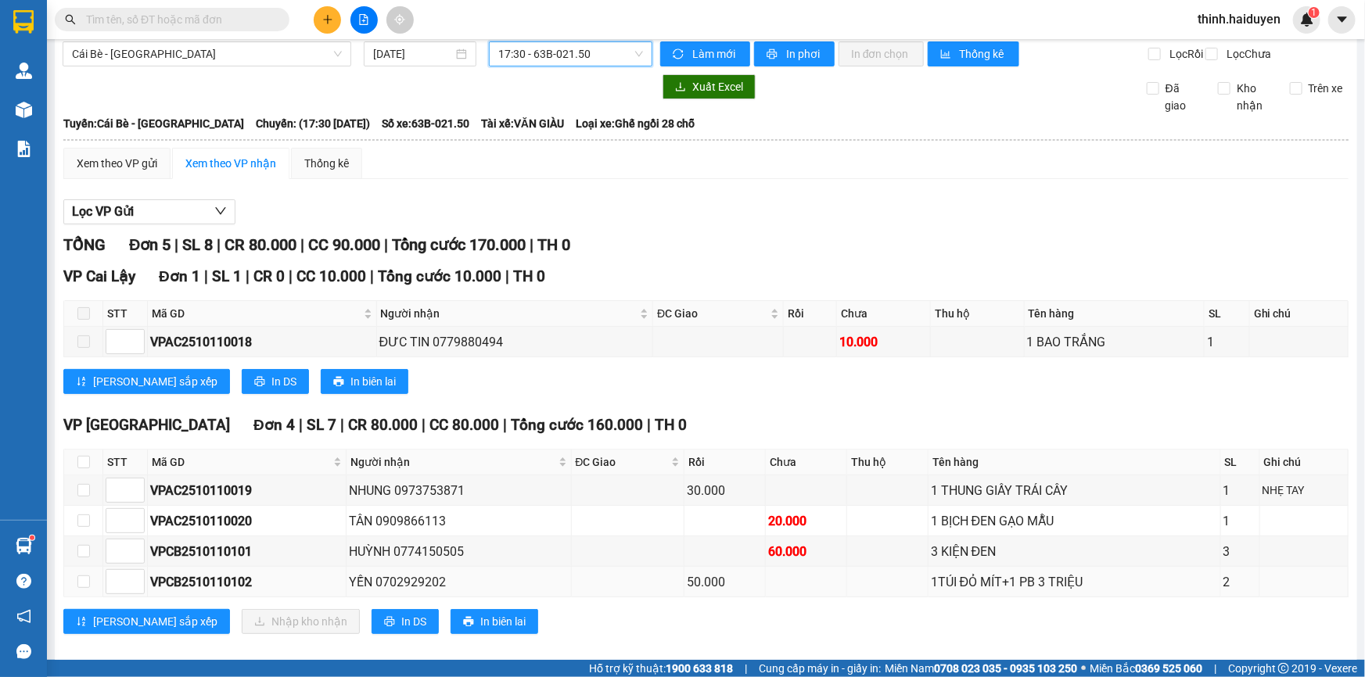
scroll to position [42, 0]
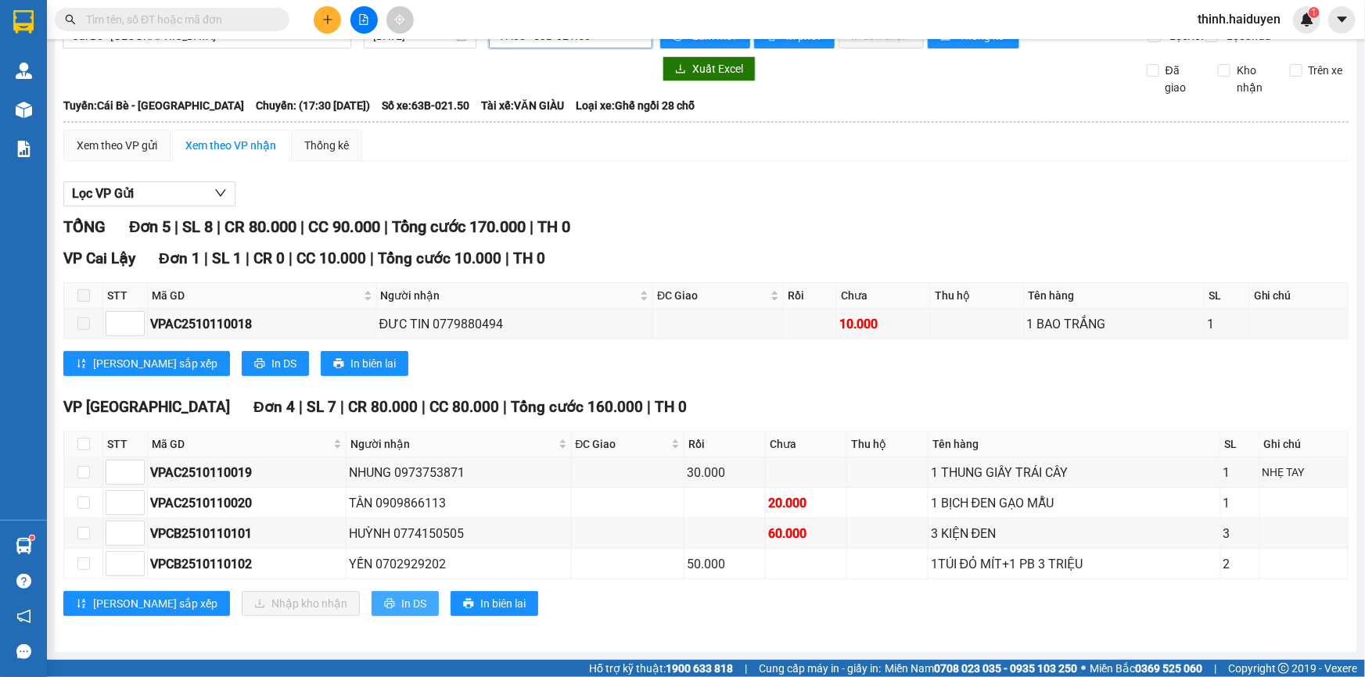
click at [401, 603] on span "In DS" at bounding box center [413, 603] width 25 height 17
click at [197, 18] on input "text" at bounding box center [178, 19] width 185 height 17
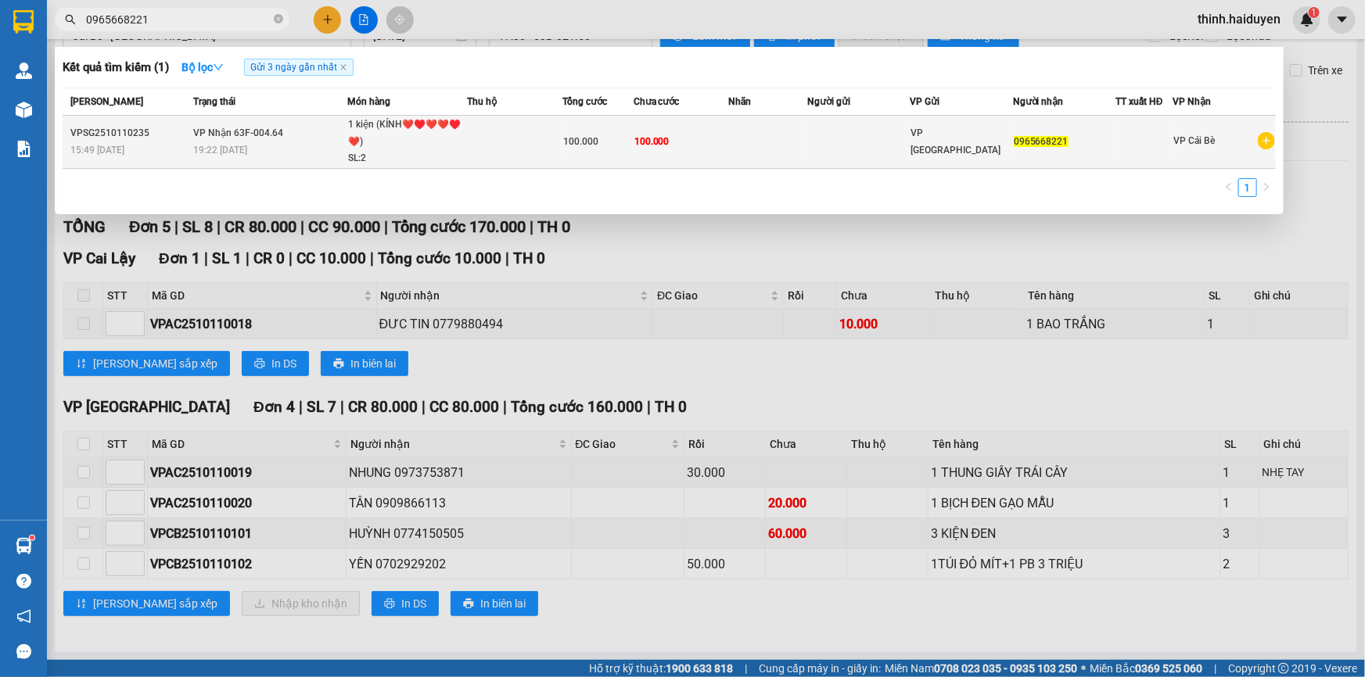
type input "0965668221"
click at [618, 144] on td "100.000" at bounding box center [597, 142] width 71 height 53
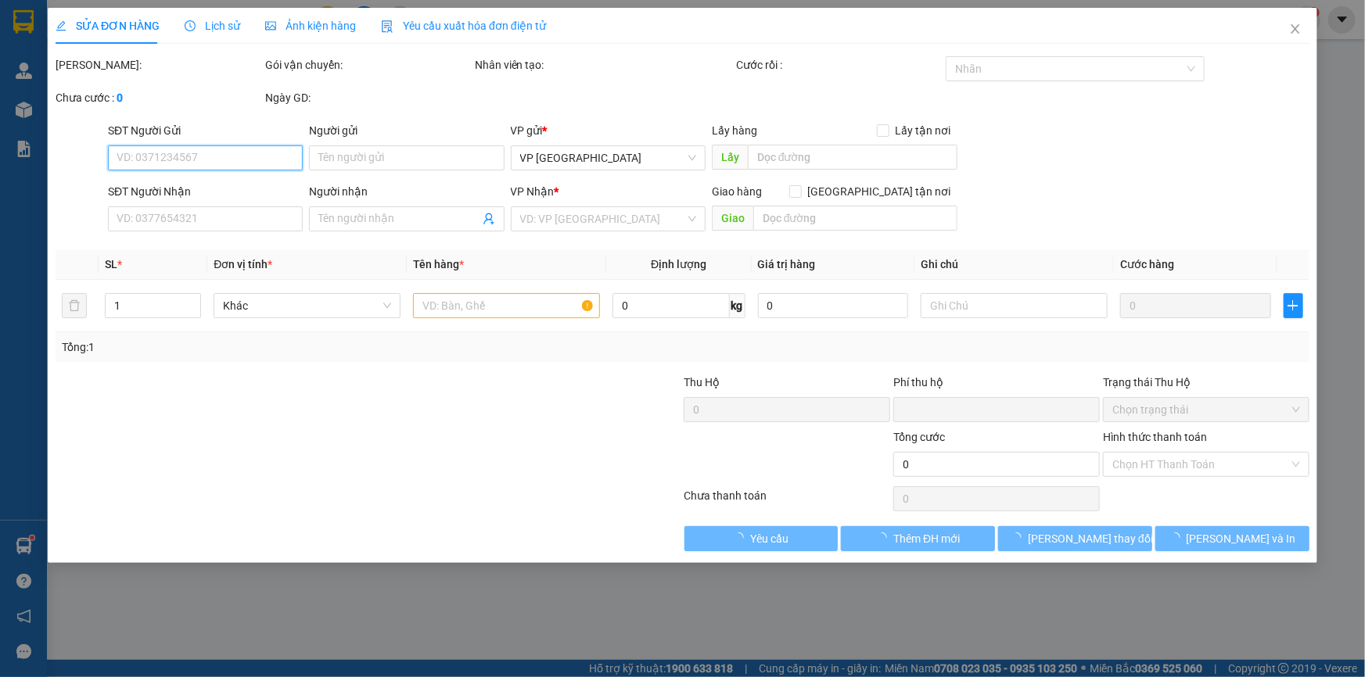
type input "0965668221"
type input "0"
type input "100.000"
